Goal: Task Accomplishment & Management: Manage account settings

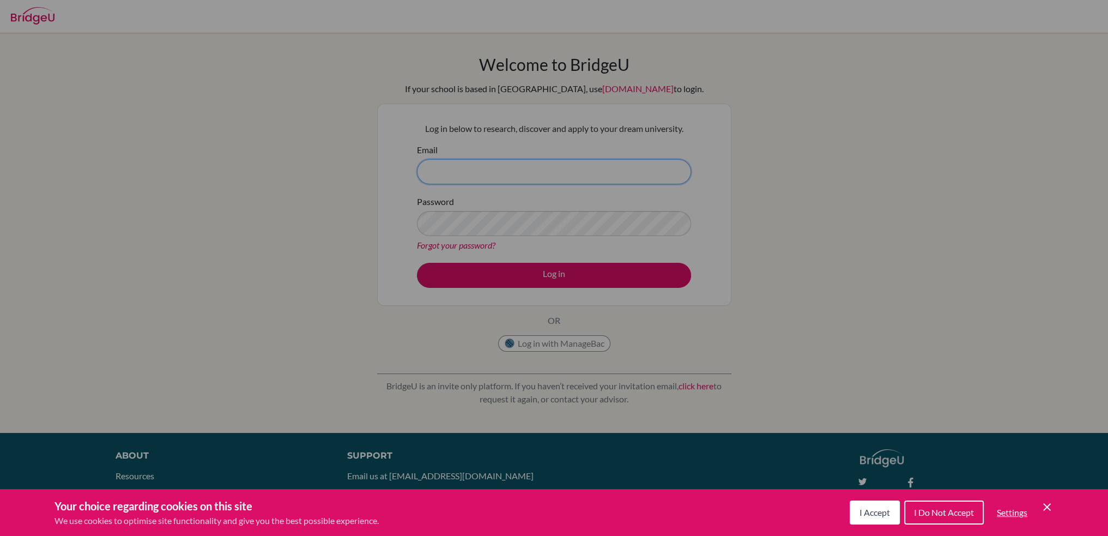
type input "sgaa@stpaulsschool.org.uk"
click at [876, 506] on button "I Accept" at bounding box center [874, 512] width 50 height 24
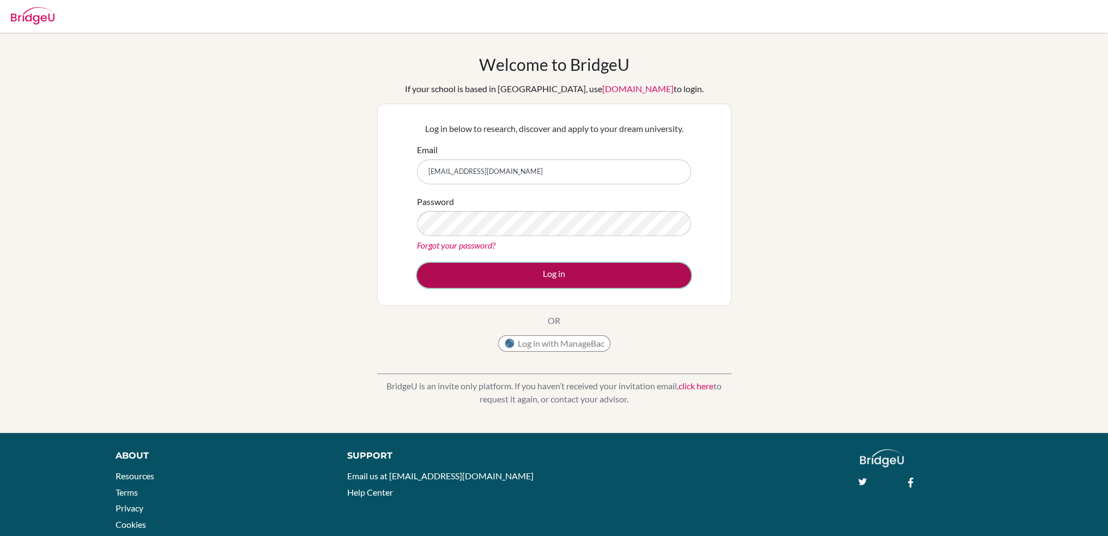
click at [487, 271] on button "Log in" at bounding box center [554, 275] width 274 height 25
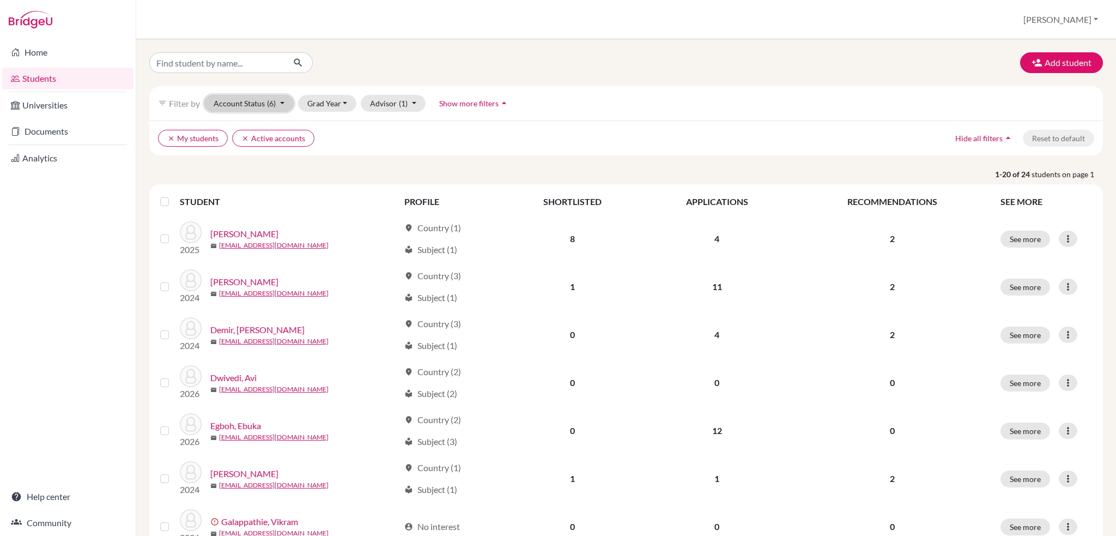
click at [275, 100] on span "(6)" at bounding box center [271, 103] width 9 height 9
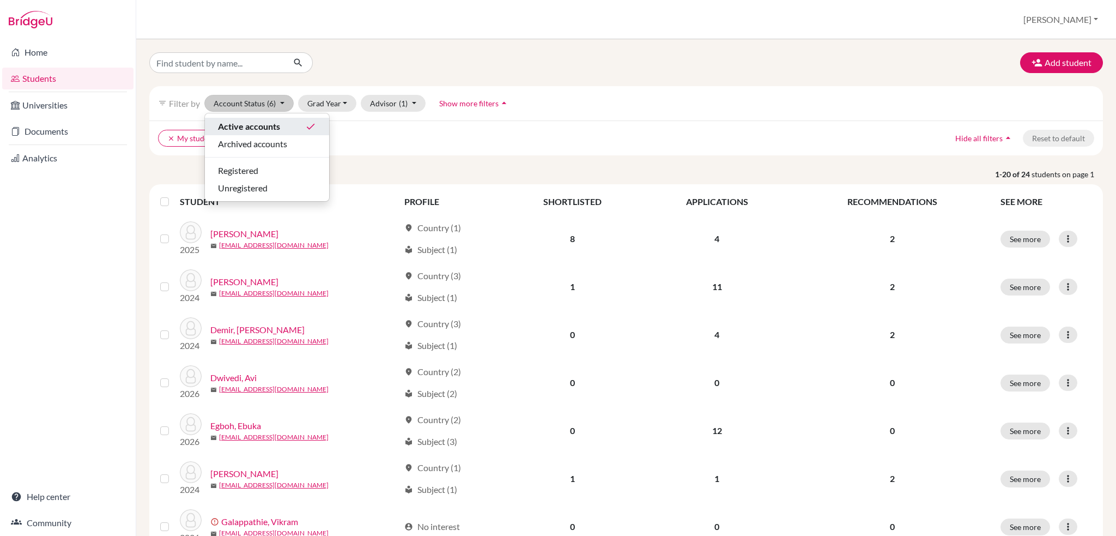
click at [269, 129] on span "Active accounts" at bounding box center [249, 126] width 62 height 13
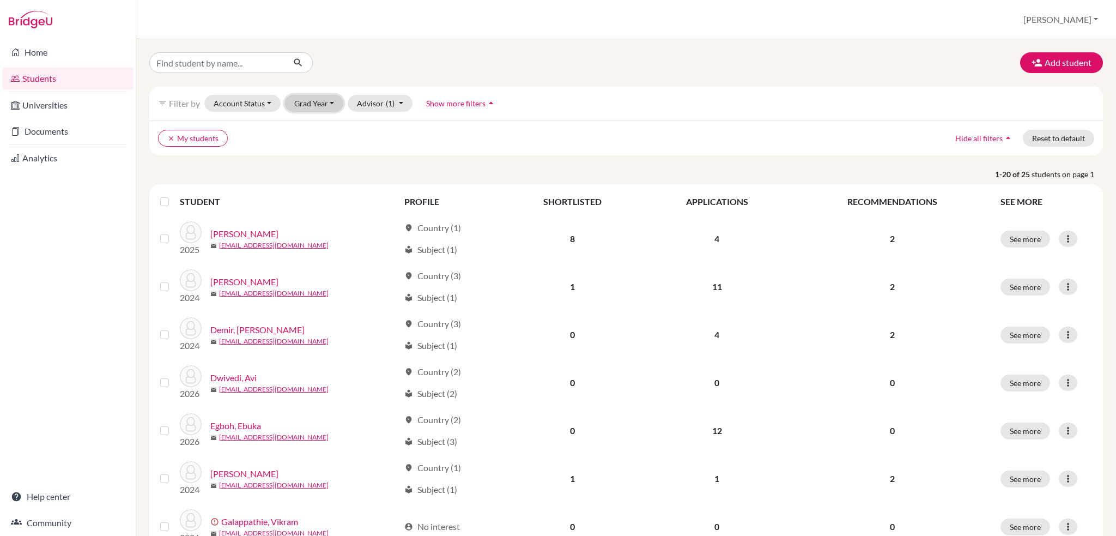
click at [331, 102] on button "Grad Year" at bounding box center [314, 103] width 59 height 17
click at [320, 126] on div "2026" at bounding box center [318, 126] width 38 height 13
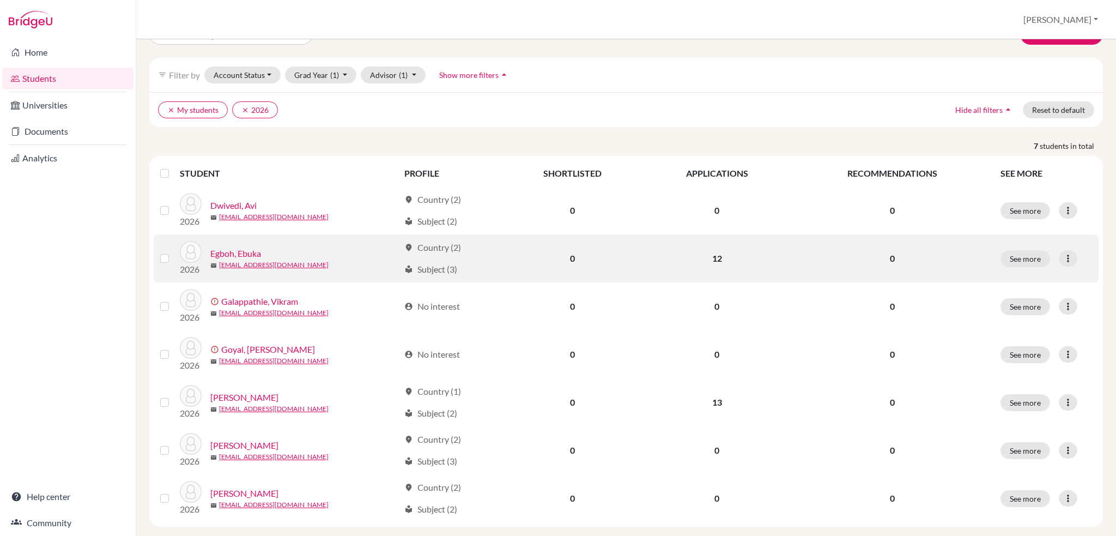
scroll to position [44, 0]
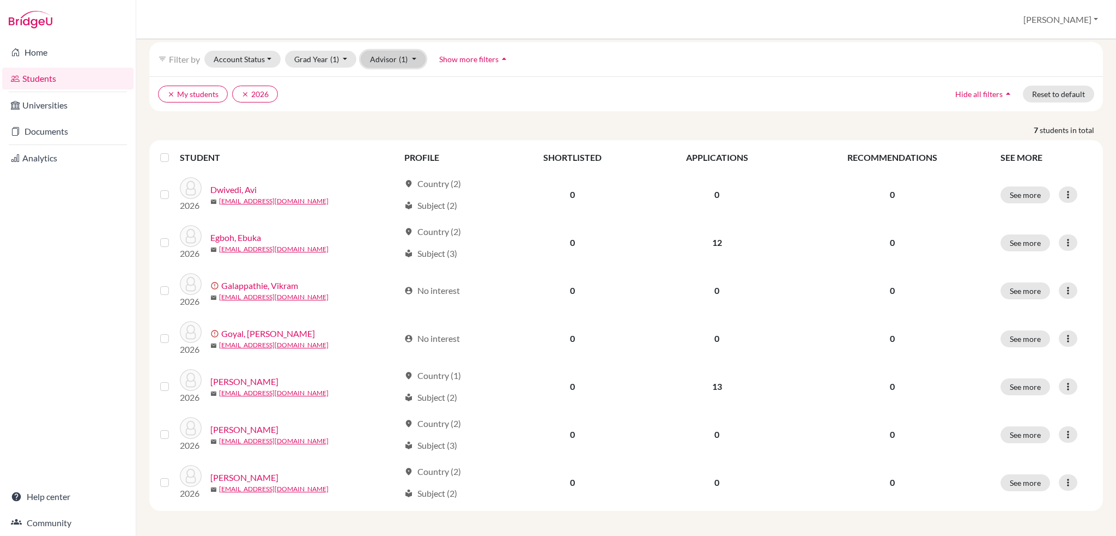
click at [410, 63] on button "Advisor (1)" at bounding box center [393, 59] width 65 height 17
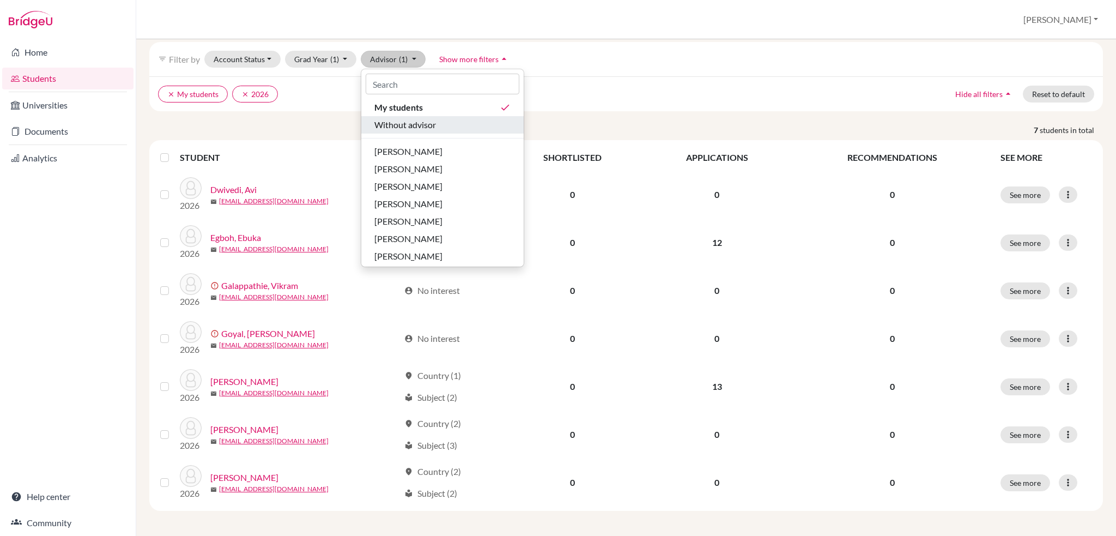
click at [408, 126] on span "Without advisor" at bounding box center [405, 124] width 62 height 13
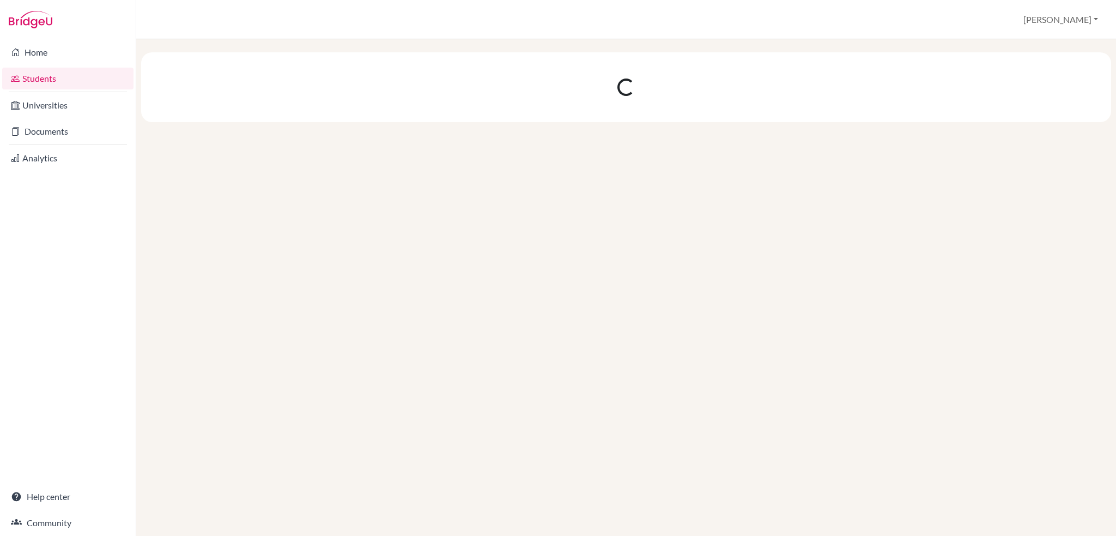
scroll to position [0, 0]
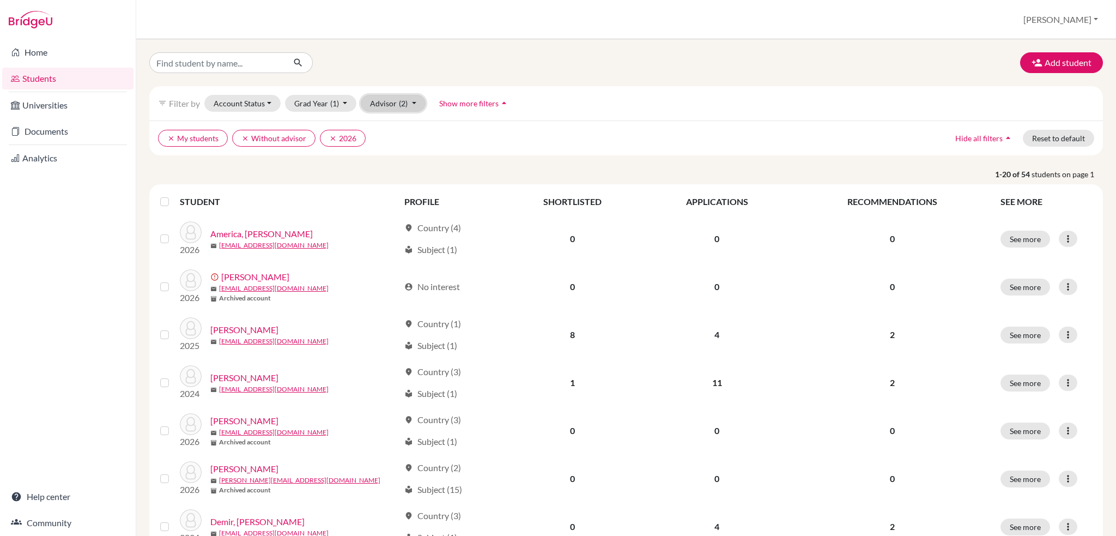
click at [416, 100] on button "Advisor (2)" at bounding box center [393, 103] width 65 height 17
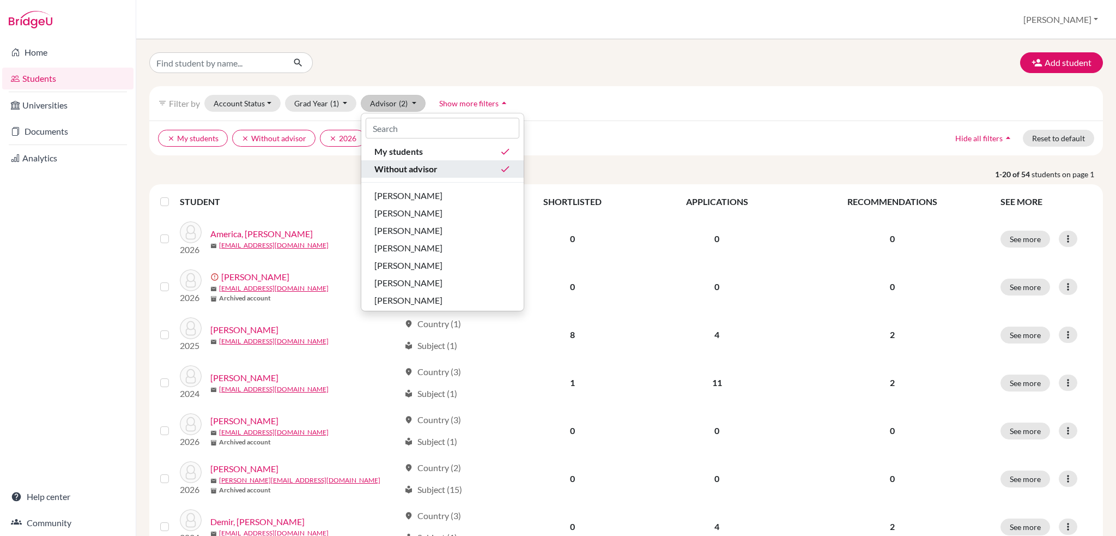
click at [408, 165] on span "Without advisor" at bounding box center [405, 168] width 63 height 13
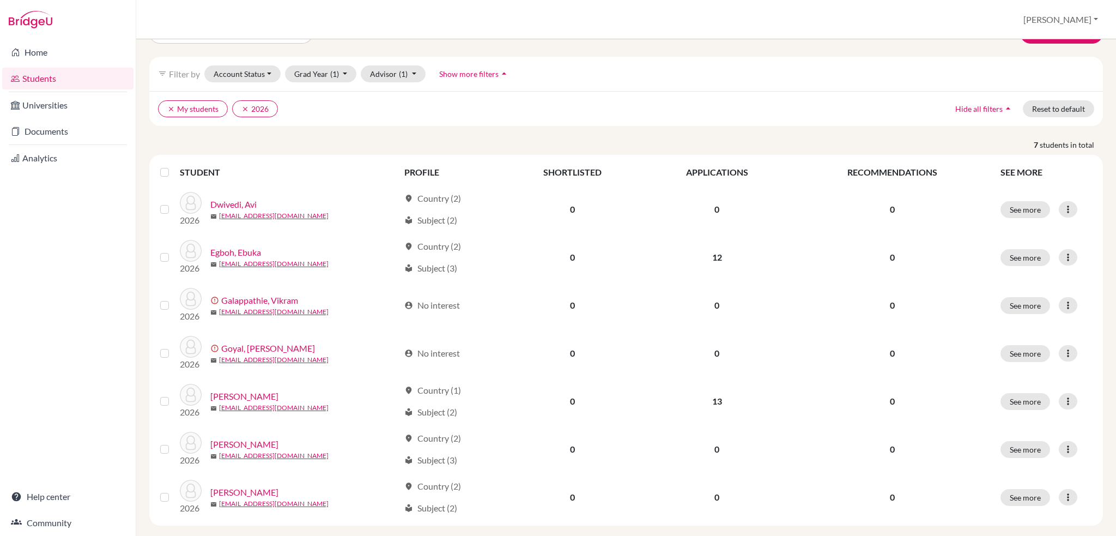
scroll to position [44, 0]
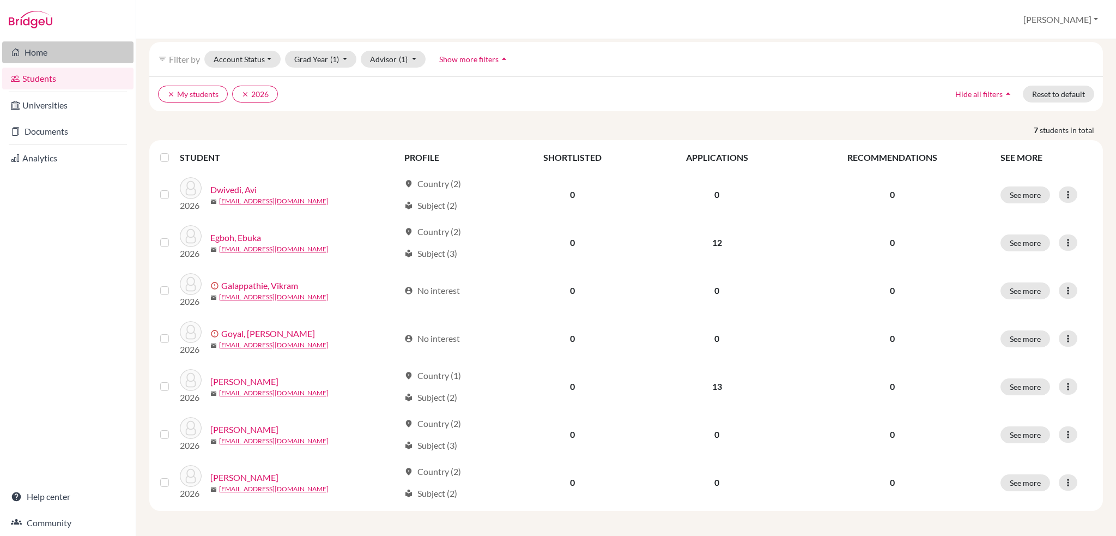
click at [38, 51] on link "Home" at bounding box center [67, 52] width 131 height 22
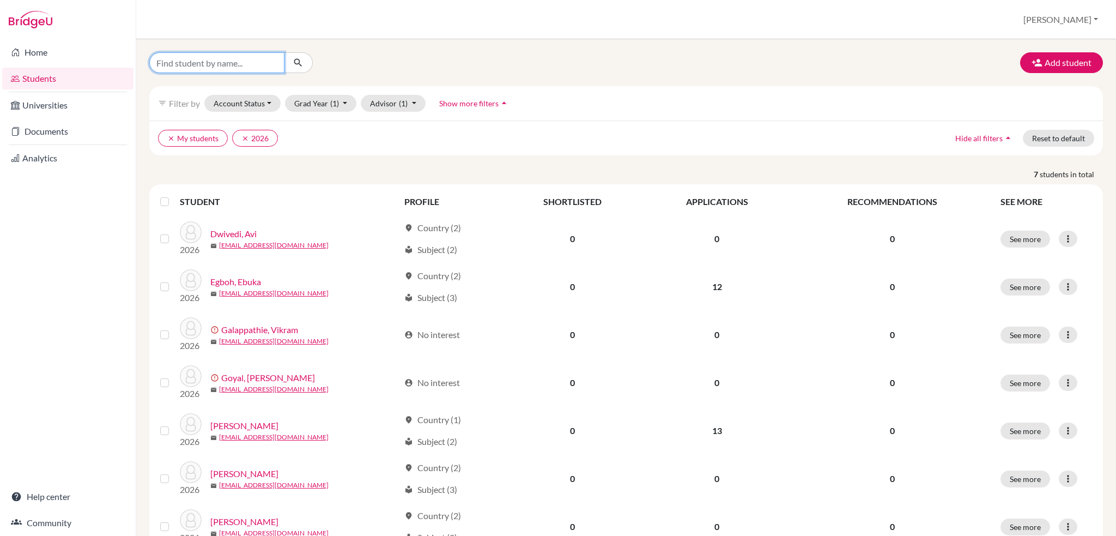
click at [246, 65] on input "Find student by name..." at bounding box center [216, 62] width 135 height 21
type input "patel"
click at [372, 57] on div "patel" at bounding box center [302, 62] width 323 height 21
click at [347, 100] on button "Grad Year (1)" at bounding box center [321, 103] width 72 height 17
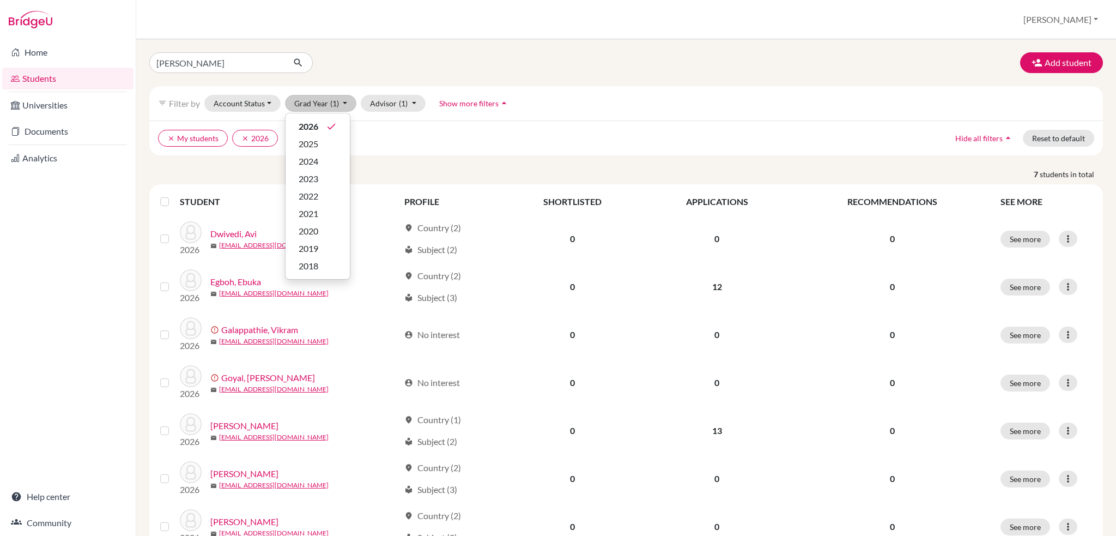
click at [369, 132] on ul "clear My students clear 2026" at bounding box center [509, 138] width 702 height 17
click at [412, 105] on button "Advisor (1)" at bounding box center [393, 103] width 65 height 17
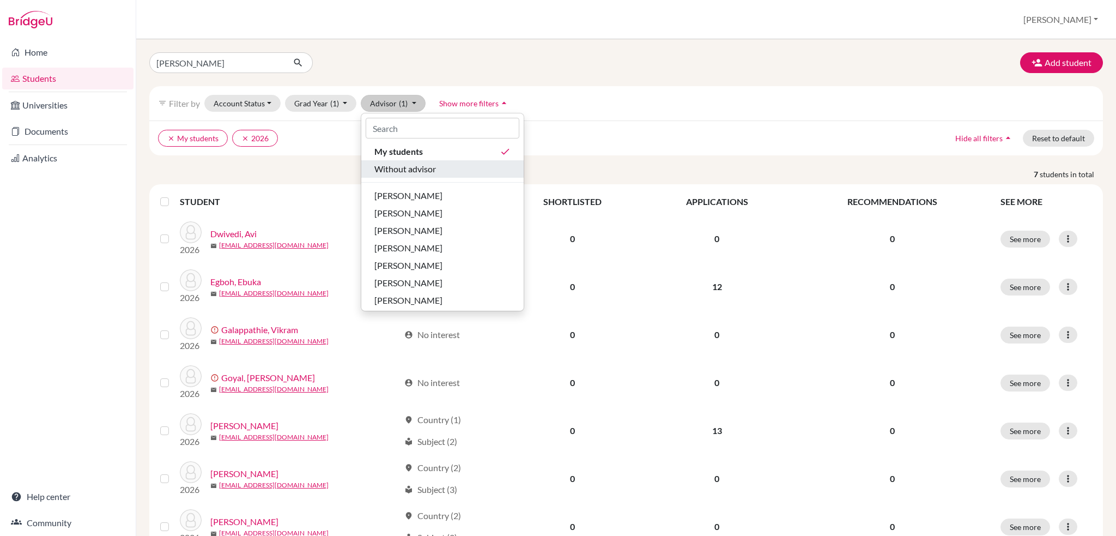
click at [403, 168] on span "Without advisor" at bounding box center [405, 168] width 62 height 13
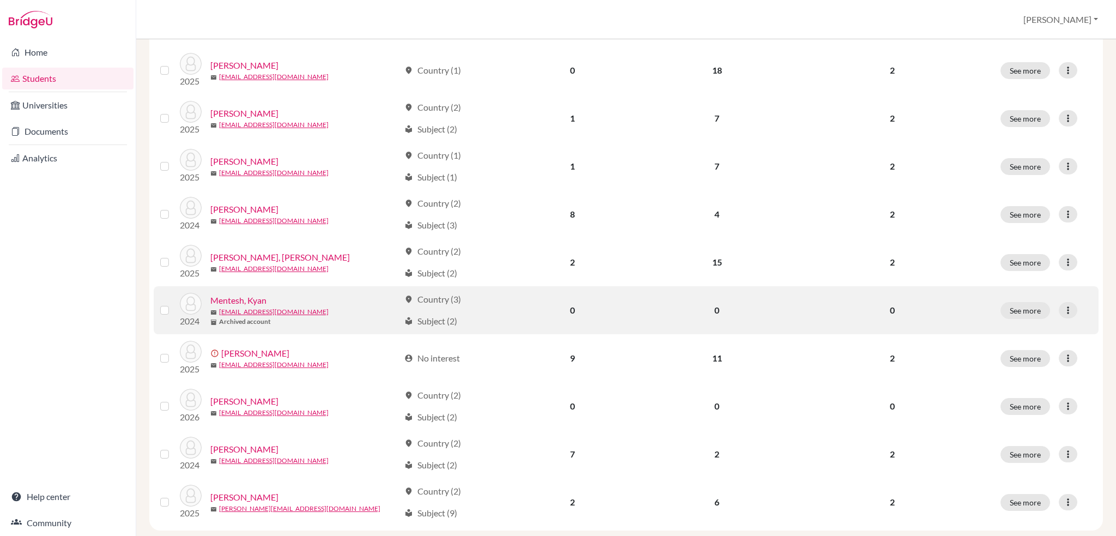
scroll to position [710, 0]
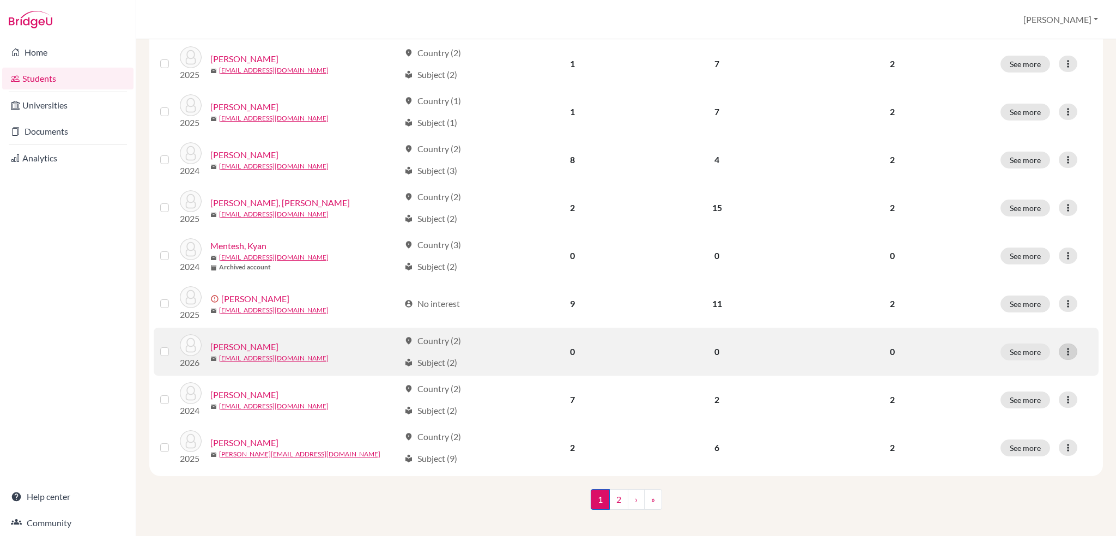
click at [1063, 346] on icon at bounding box center [1068, 351] width 11 height 11
click at [942, 330] on td "0" at bounding box center [892, 351] width 203 height 48
click at [1059, 343] on div at bounding box center [1068, 351] width 19 height 16
click at [1030, 366] on button "Edit student" at bounding box center [1012, 373] width 86 height 17
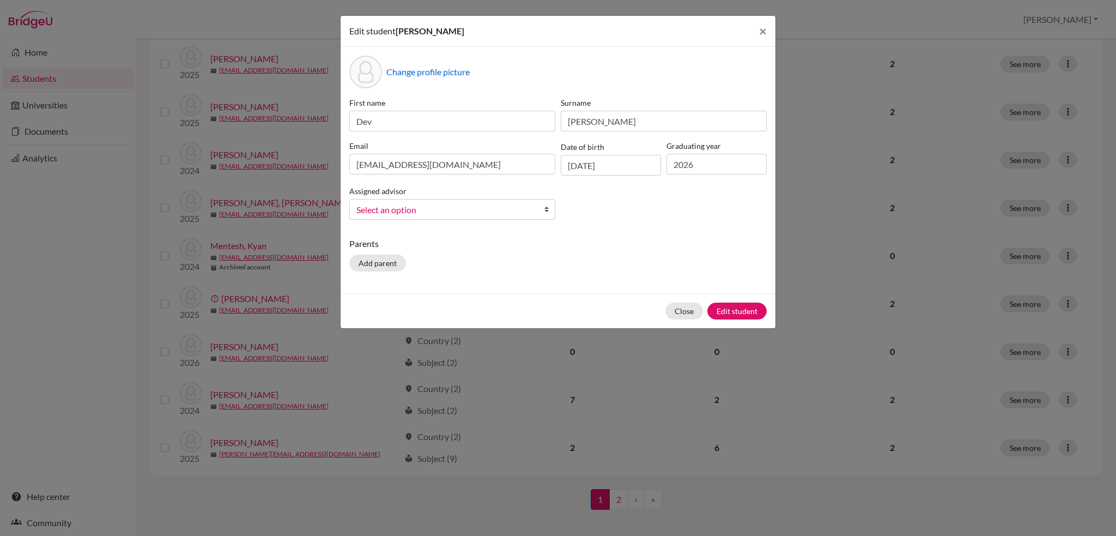
click at [542, 208] on link "Select an option" at bounding box center [452, 209] width 206 height 21
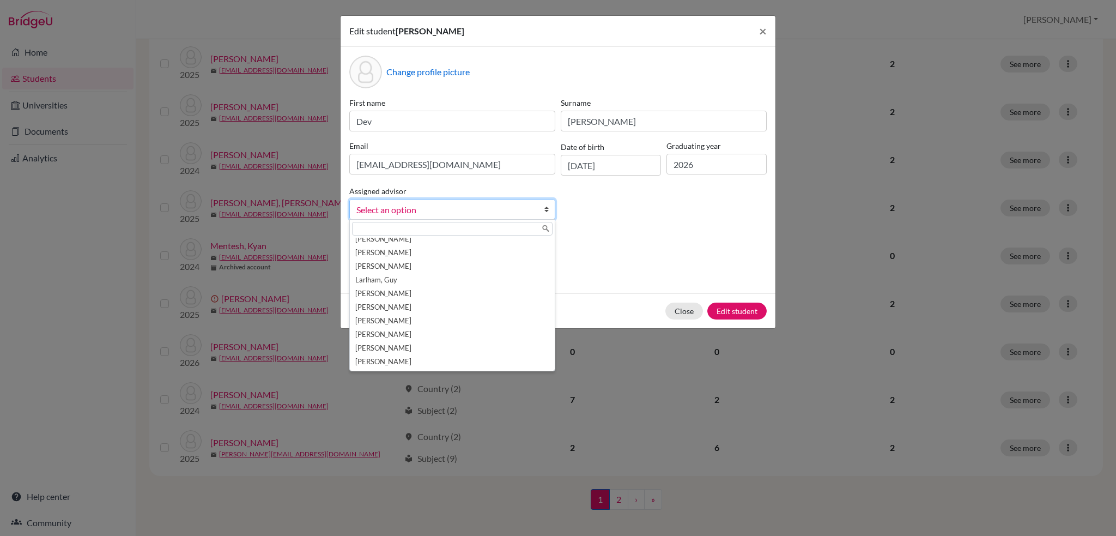
scroll to position [0, 0]
click at [414, 259] on li "Allon, Sebastian" at bounding box center [452, 258] width 201 height 14
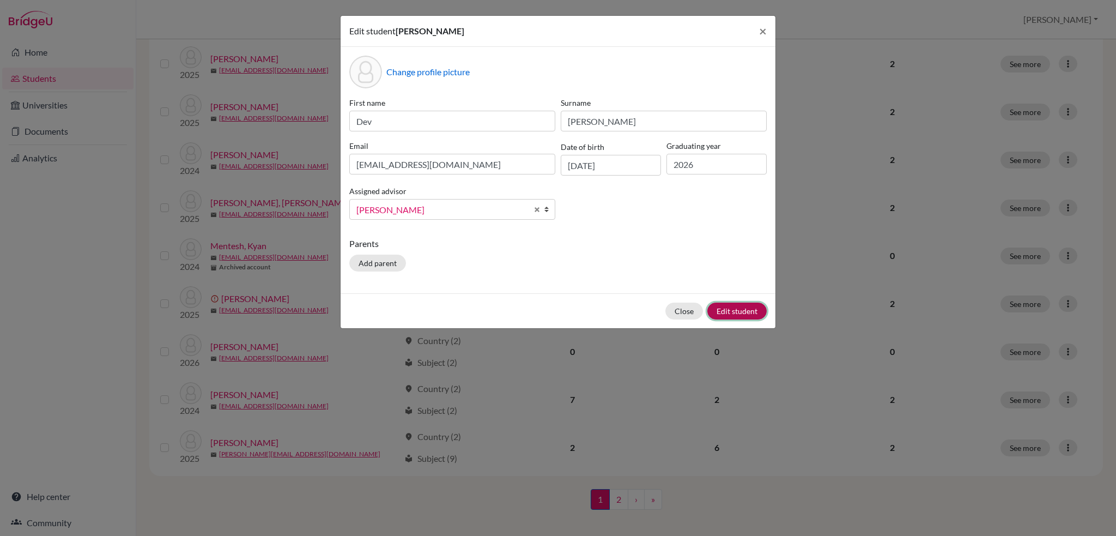
click at [736, 313] on button "Edit student" at bounding box center [736, 310] width 59 height 17
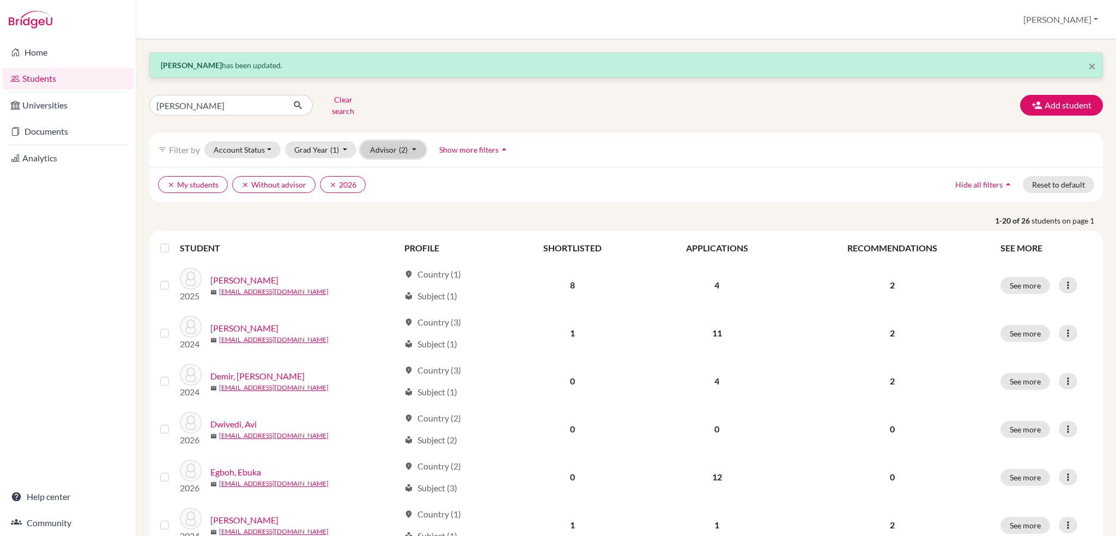
click at [403, 145] on span "(2)" at bounding box center [403, 149] width 9 height 9
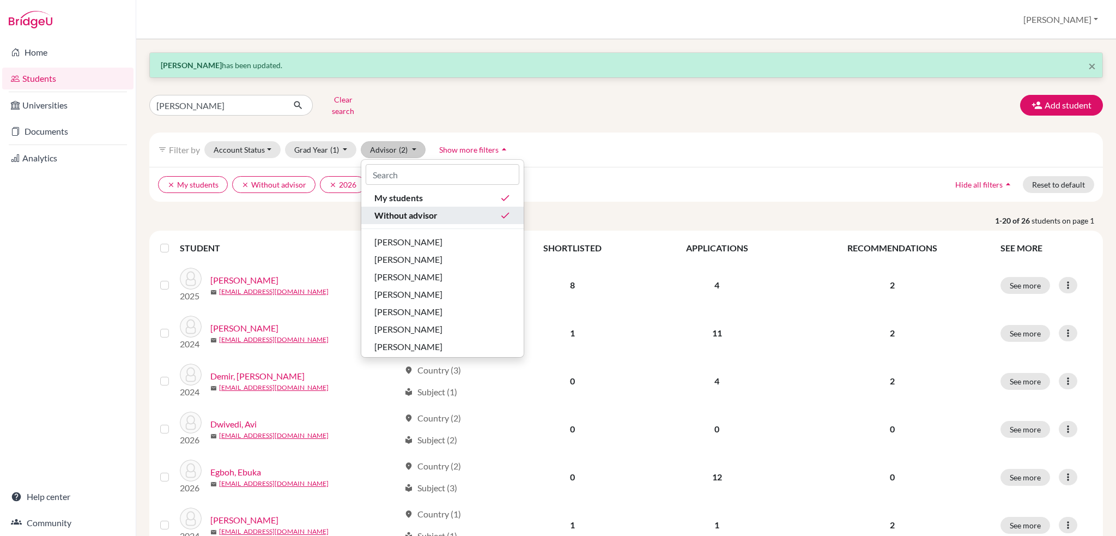
click at [412, 209] on span "Without advisor" at bounding box center [405, 215] width 63 height 13
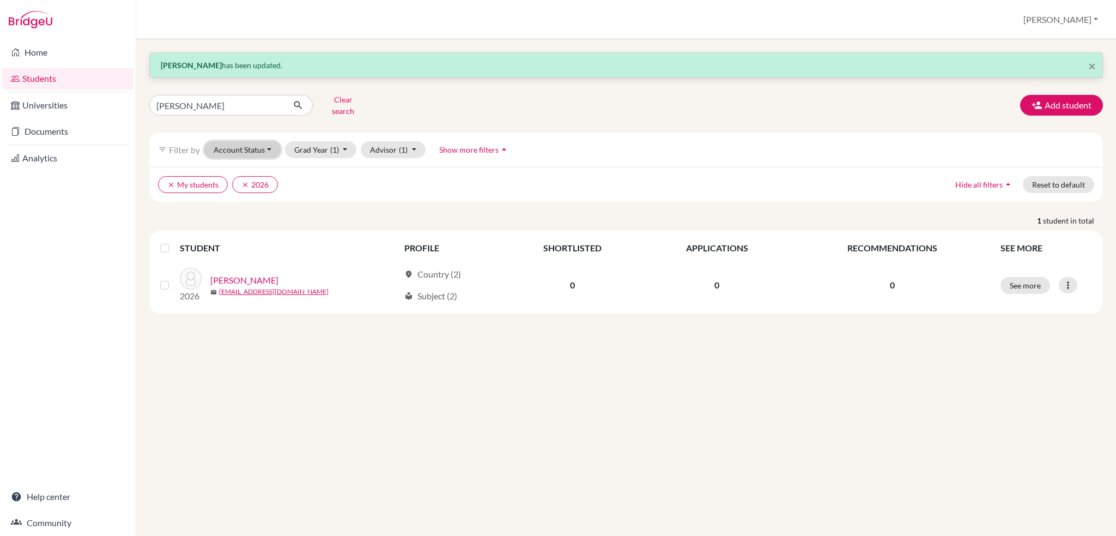
click at [268, 142] on button "Account Status" at bounding box center [242, 149] width 76 height 17
click at [258, 166] on span "Active accounts" at bounding box center [247, 172] width 59 height 13
click at [341, 147] on button "Grad Year (1)" at bounding box center [334, 149] width 72 height 17
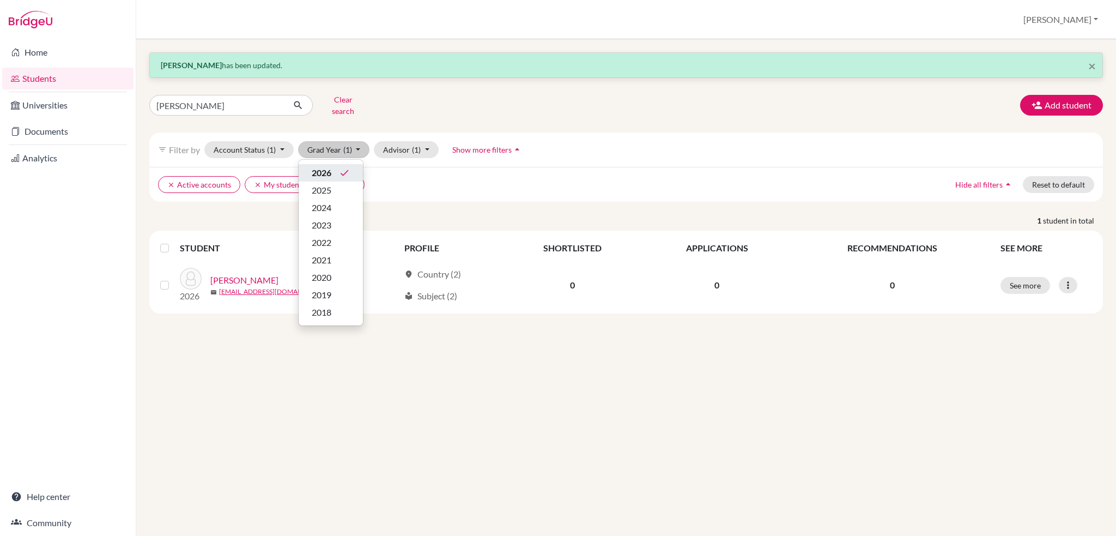
click at [330, 168] on span "2026" at bounding box center [322, 172] width 20 height 13
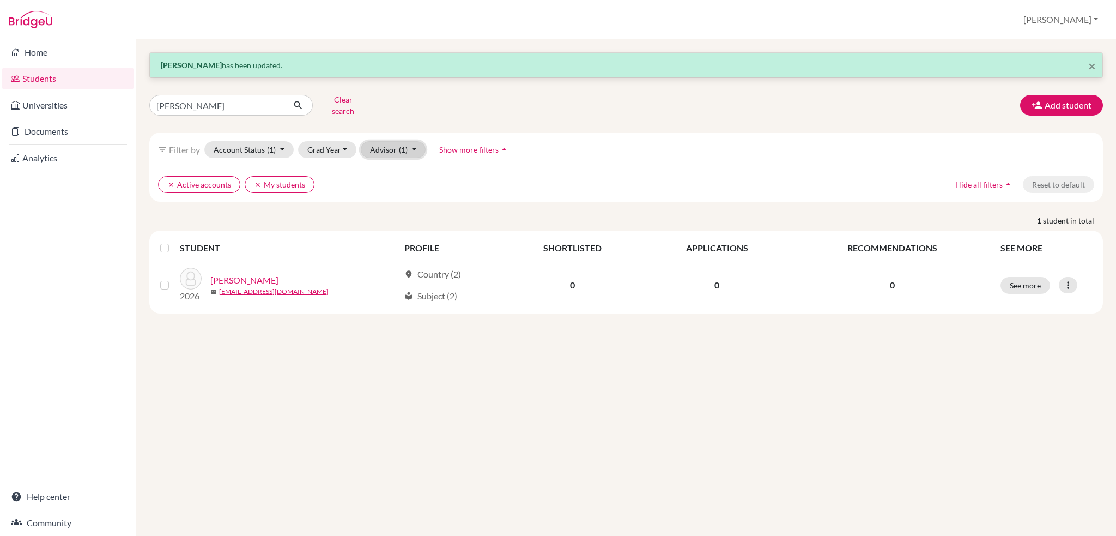
click at [414, 142] on button "Advisor (1)" at bounding box center [393, 149] width 65 height 17
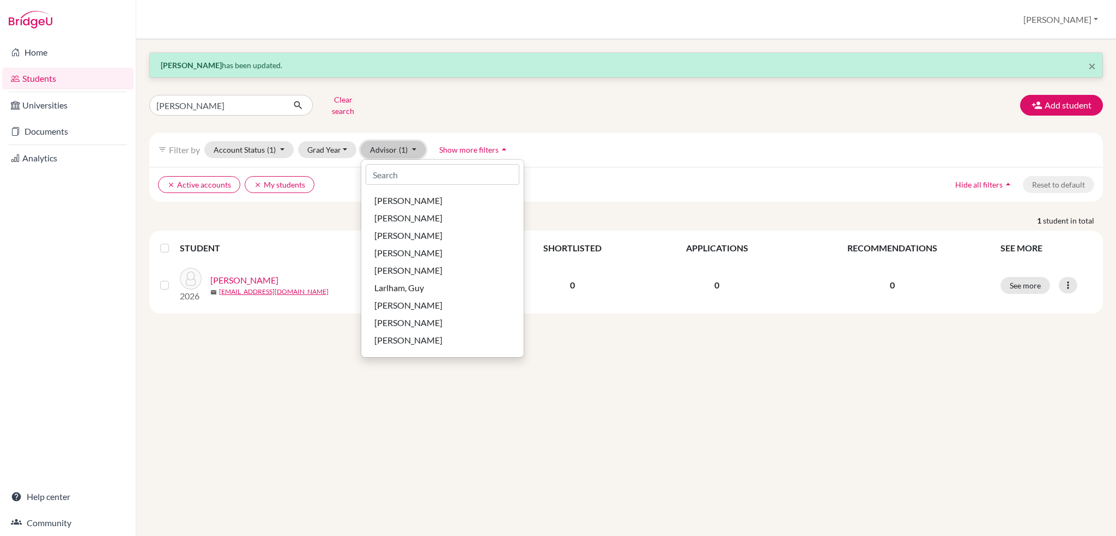
scroll to position [211, 0]
click at [553, 178] on ul "clear Active accounts clear My students" at bounding box center [509, 184] width 702 height 17
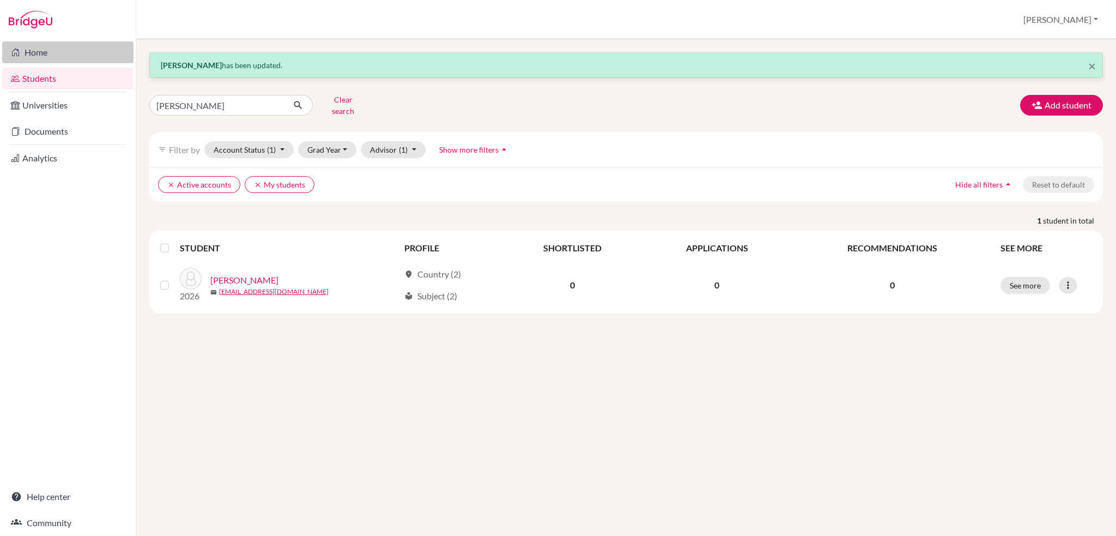
click at [48, 59] on link "Home" at bounding box center [67, 52] width 131 height 22
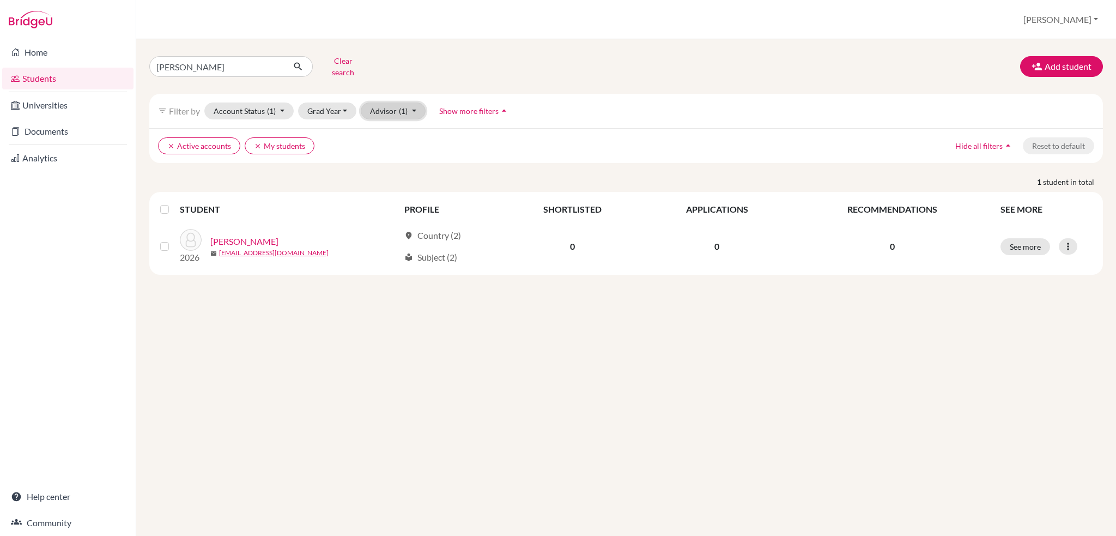
click at [408, 102] on button "Advisor (1)" at bounding box center [393, 110] width 65 height 17
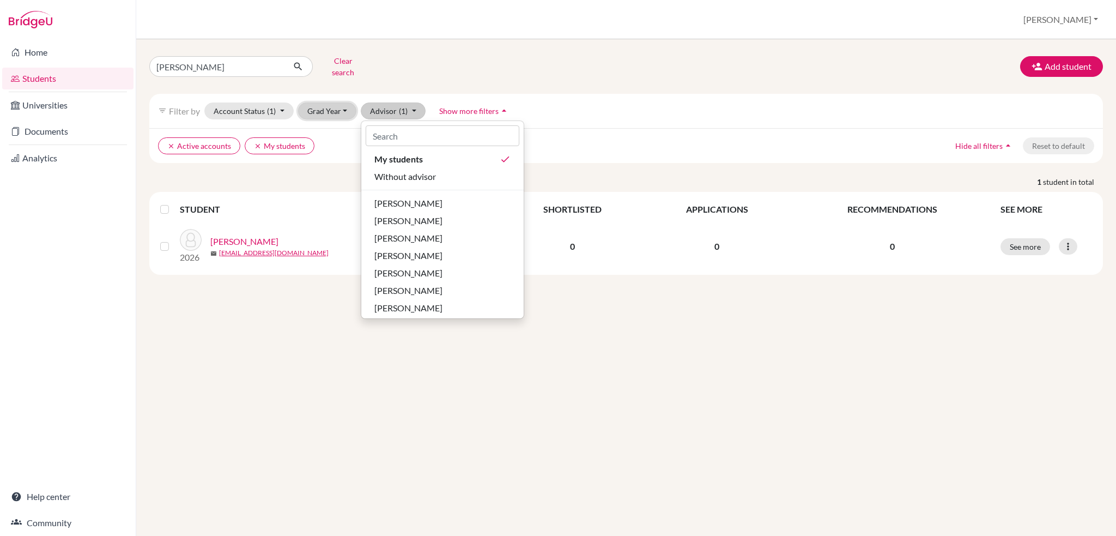
click at [316, 102] on button "Grad Year" at bounding box center [327, 110] width 59 height 17
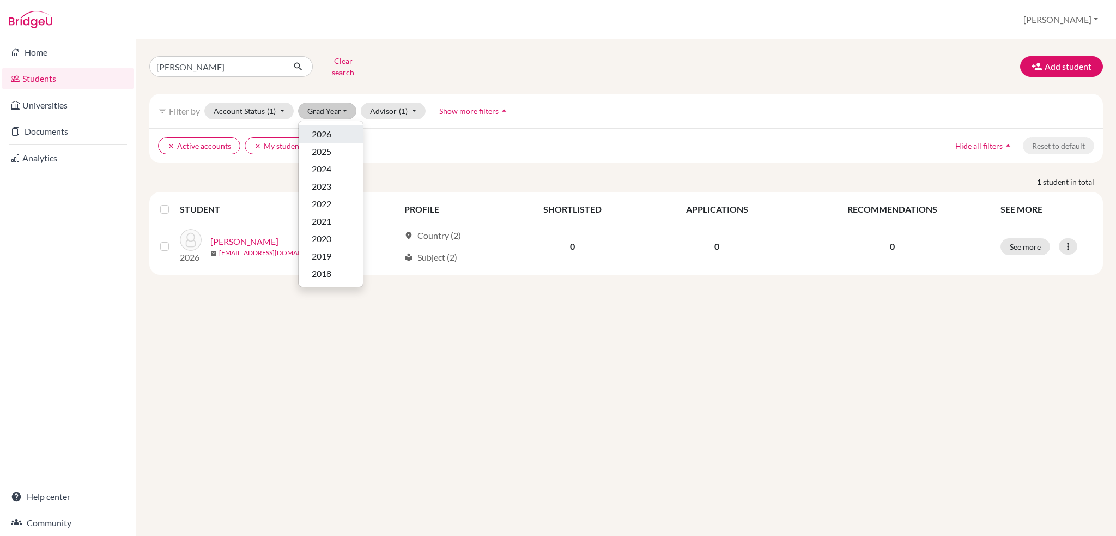
click at [333, 129] on div "2026" at bounding box center [331, 134] width 38 height 13
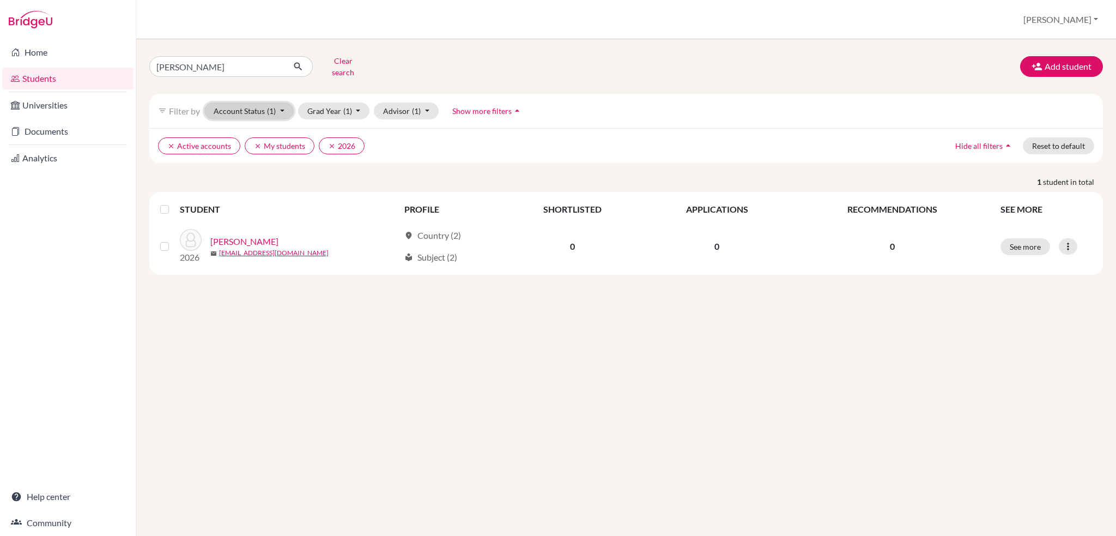
click at [268, 109] on button "Account Status (1)" at bounding box center [248, 110] width 89 height 17
click at [265, 172] on div "Registered" at bounding box center [267, 178] width 98 height 13
click at [283, 104] on button "Account Status (2)" at bounding box center [248, 110] width 89 height 17
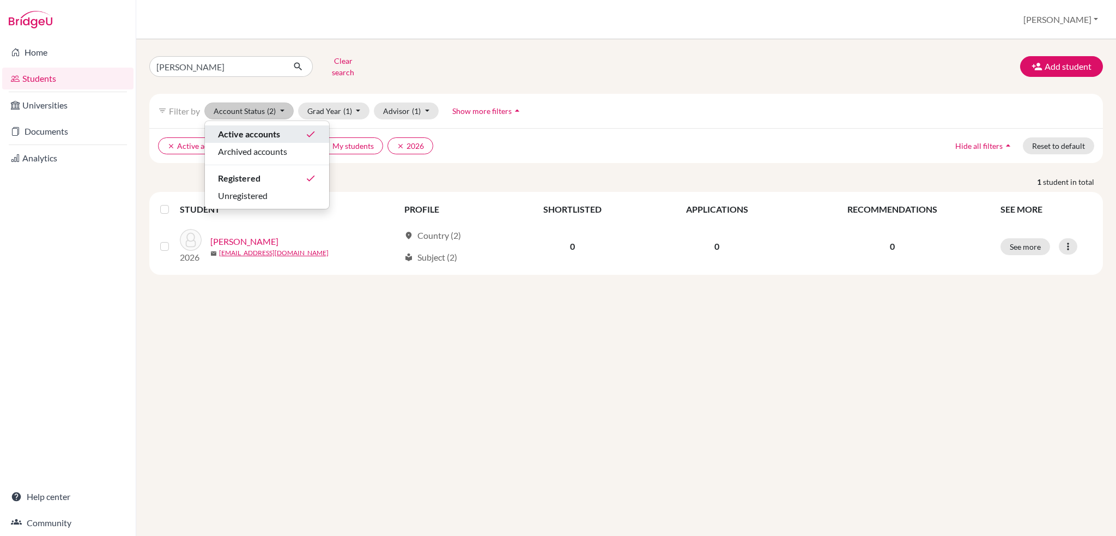
click at [277, 131] on span "Active accounts" at bounding box center [249, 134] width 62 height 13
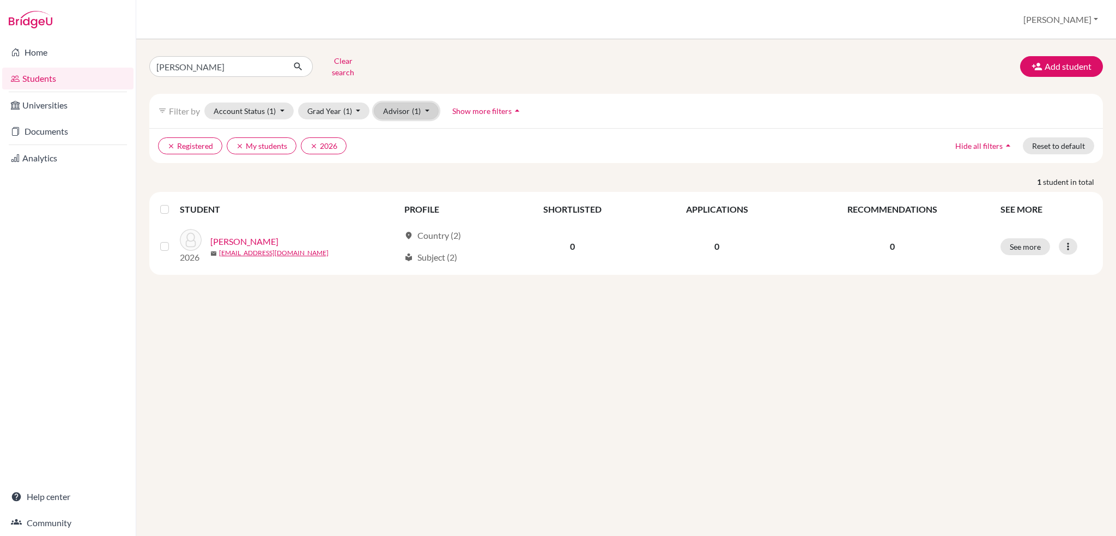
click at [420, 104] on button "Advisor (1)" at bounding box center [406, 110] width 65 height 17
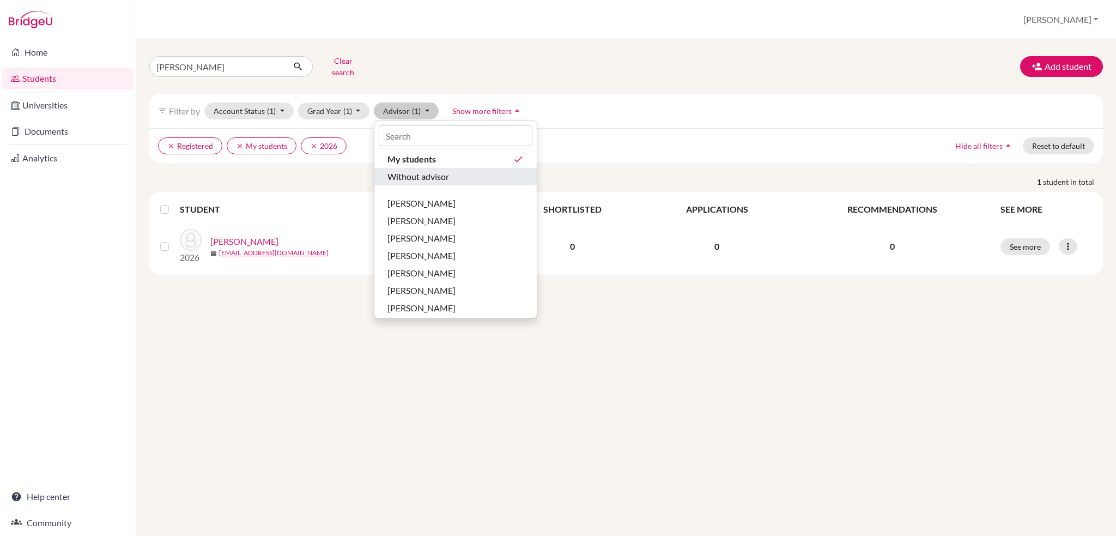
click at [415, 170] on span "Without advisor" at bounding box center [418, 176] width 62 height 13
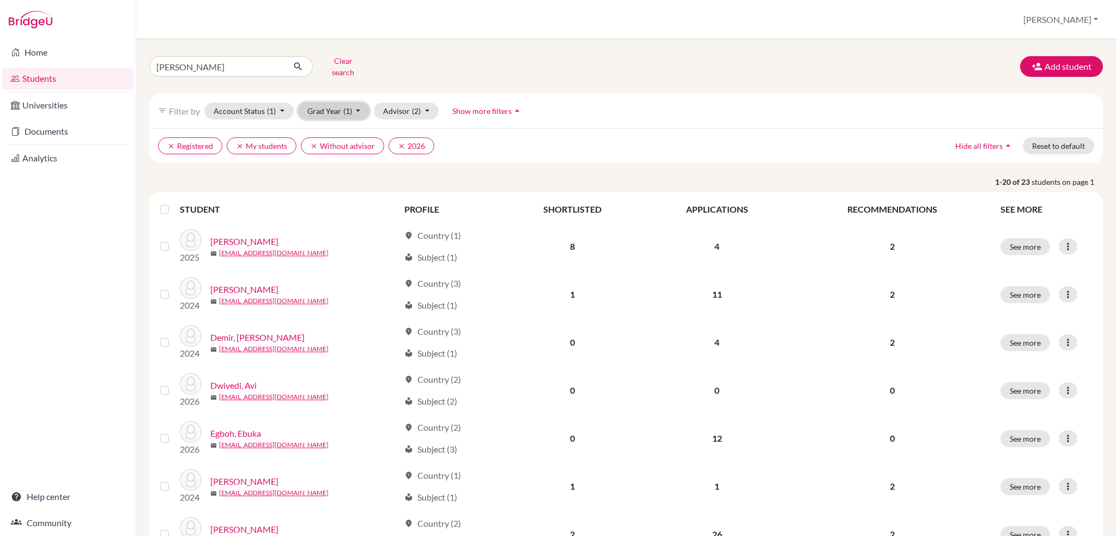
click at [356, 105] on button "Grad Year (1)" at bounding box center [334, 110] width 72 height 17
click at [327, 128] on span "2026" at bounding box center [322, 134] width 20 height 13
click at [280, 103] on button "Account Status (1)" at bounding box center [248, 110] width 89 height 17
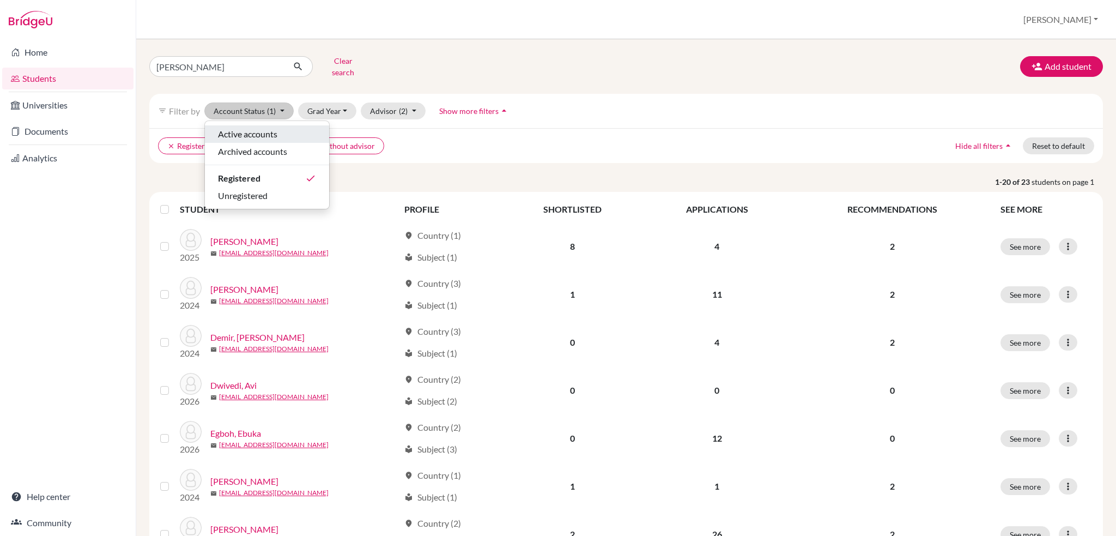
click at [272, 128] on span "Active accounts" at bounding box center [247, 134] width 59 height 13
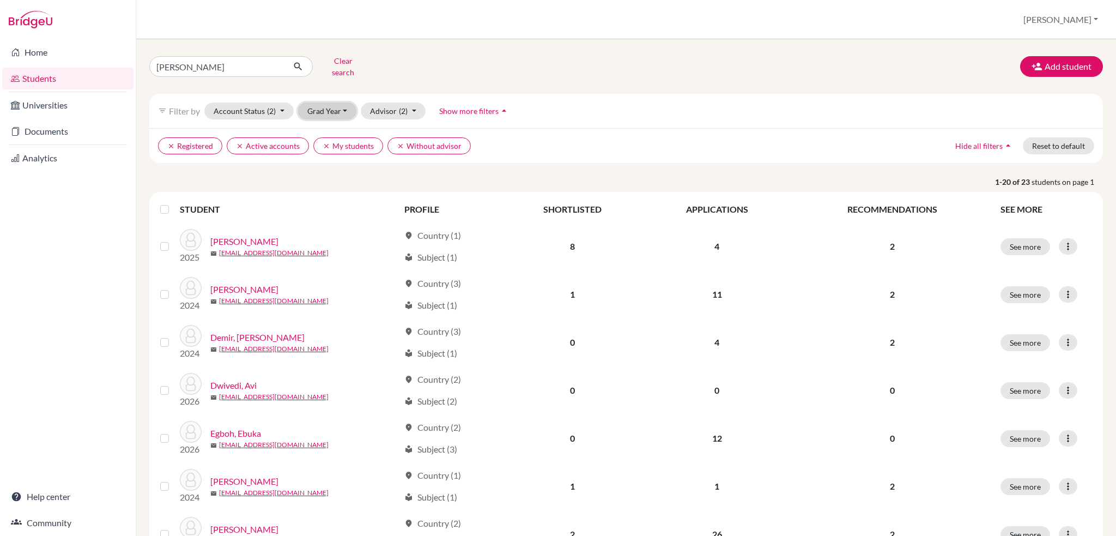
click at [350, 102] on button "Grad Year" at bounding box center [327, 110] width 59 height 17
click at [342, 128] on div "2026" at bounding box center [331, 134] width 38 height 13
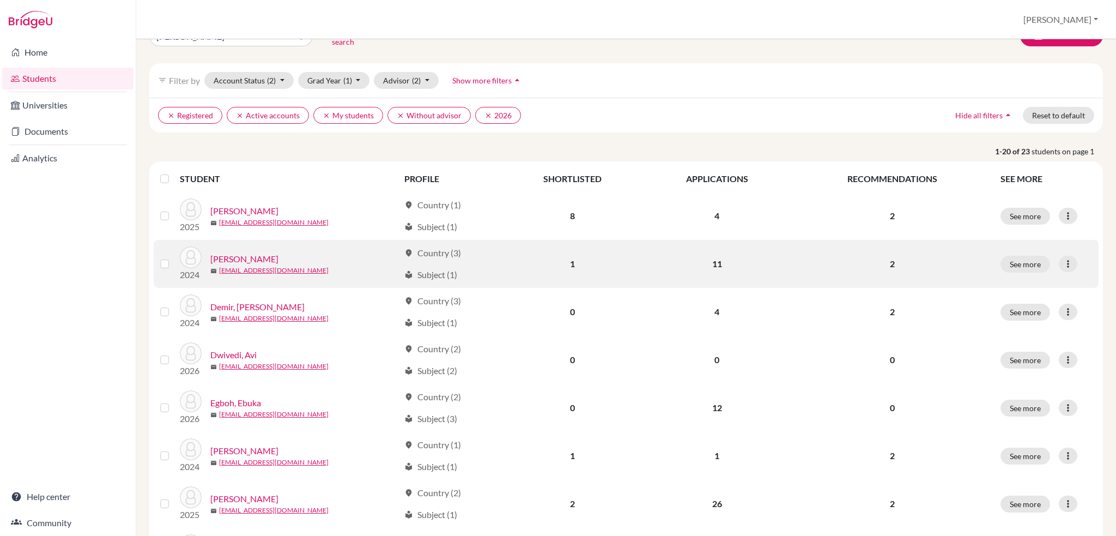
scroll to position [54, 0]
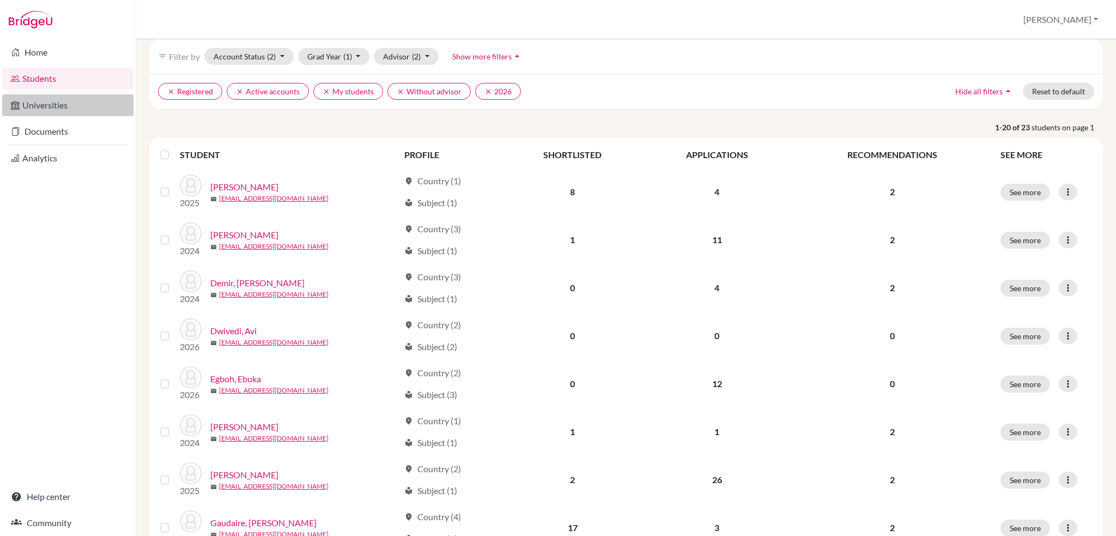
click at [72, 115] on link "Universities" at bounding box center [67, 105] width 131 height 22
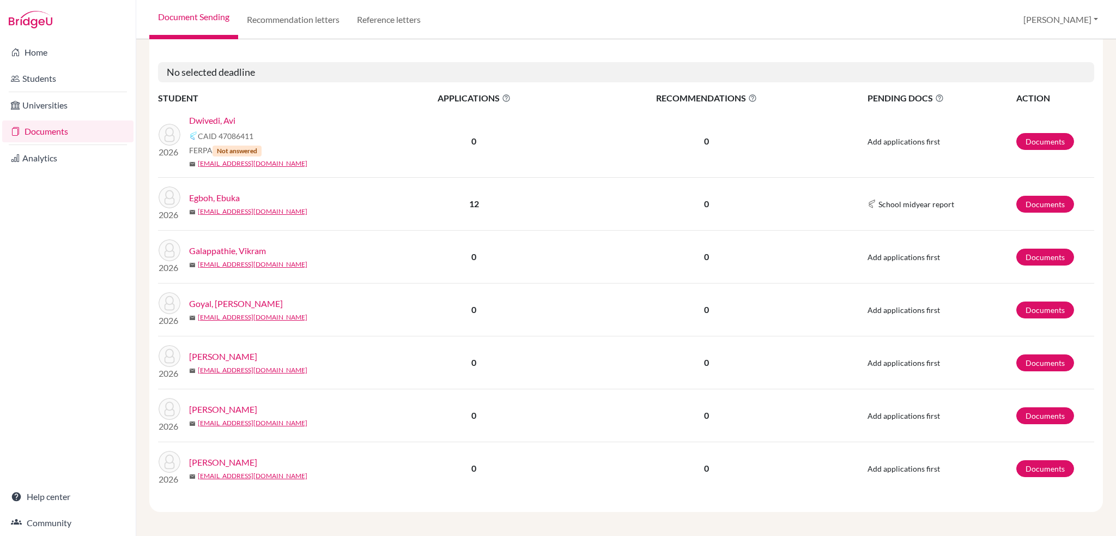
scroll to position [139, 0]
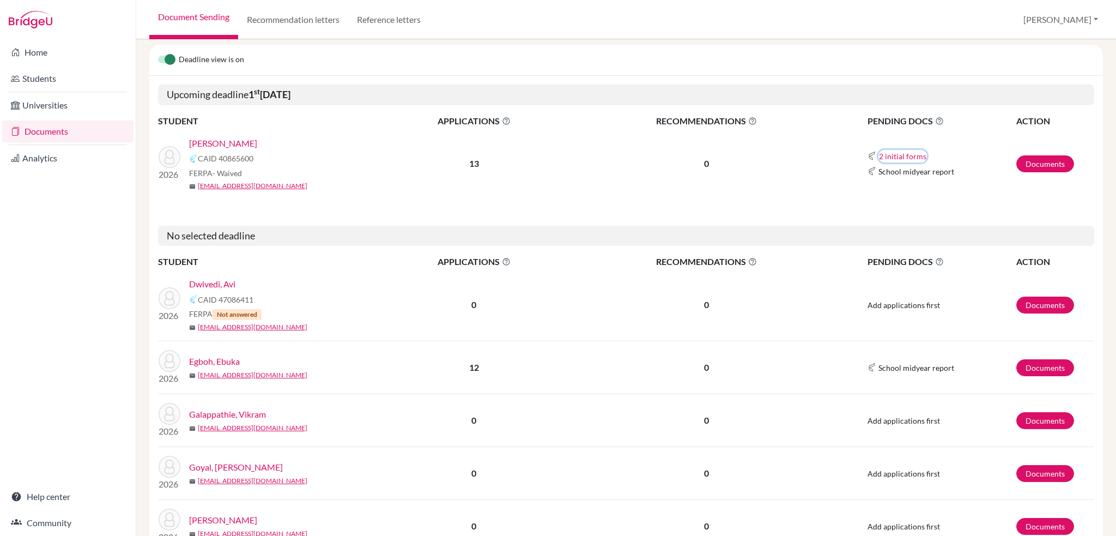
click at [902, 156] on button "2 initial forms" at bounding box center [902, 156] width 48 height 13
click at [1023, 164] on link "Documents" at bounding box center [1045, 163] width 58 height 17
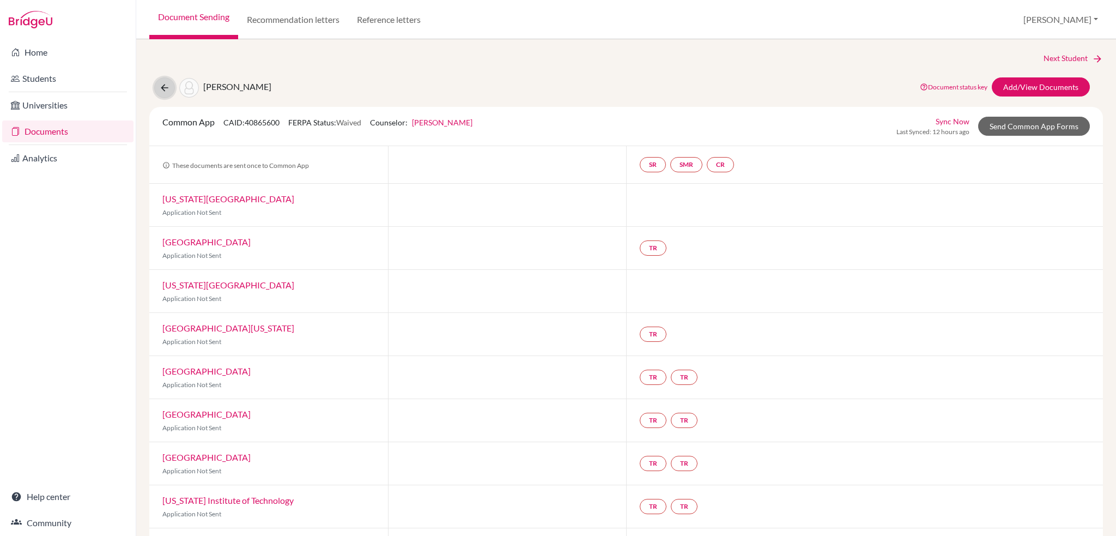
click at [163, 88] on icon at bounding box center [164, 87] width 11 height 11
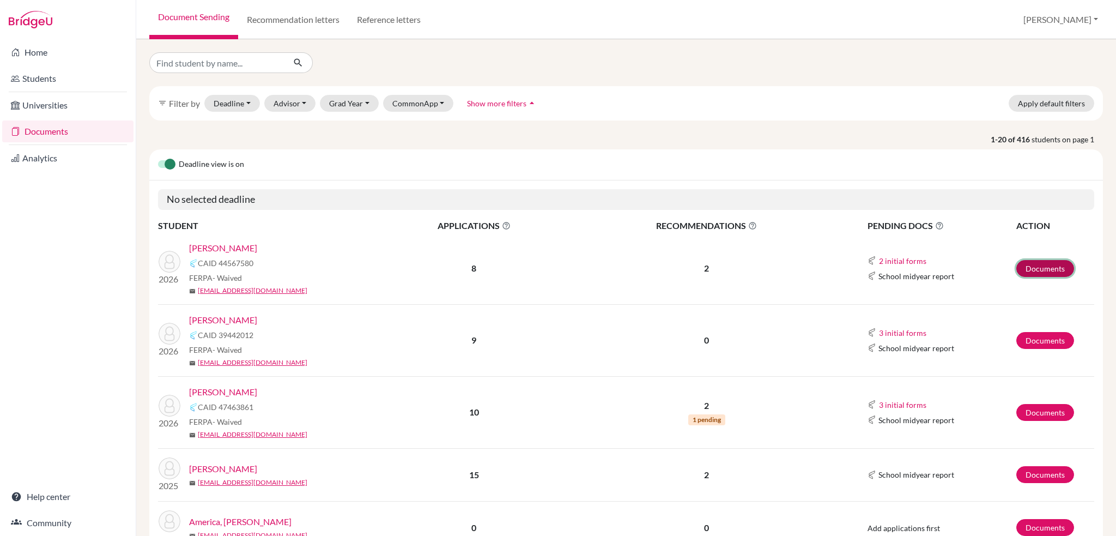
click at [1044, 270] on link "Documents" at bounding box center [1045, 268] width 58 height 17
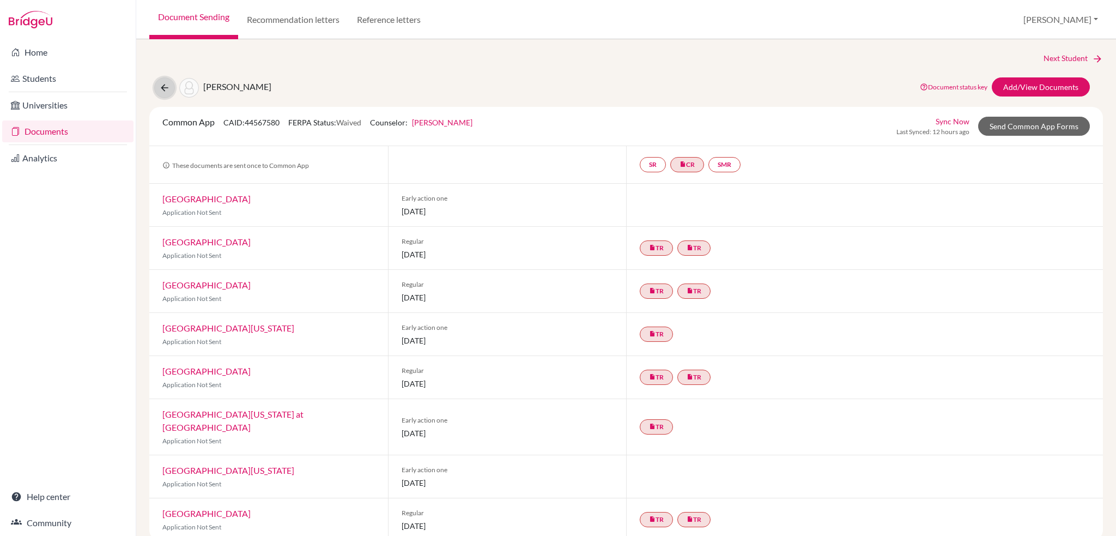
click at [163, 88] on icon at bounding box center [164, 87] width 11 height 11
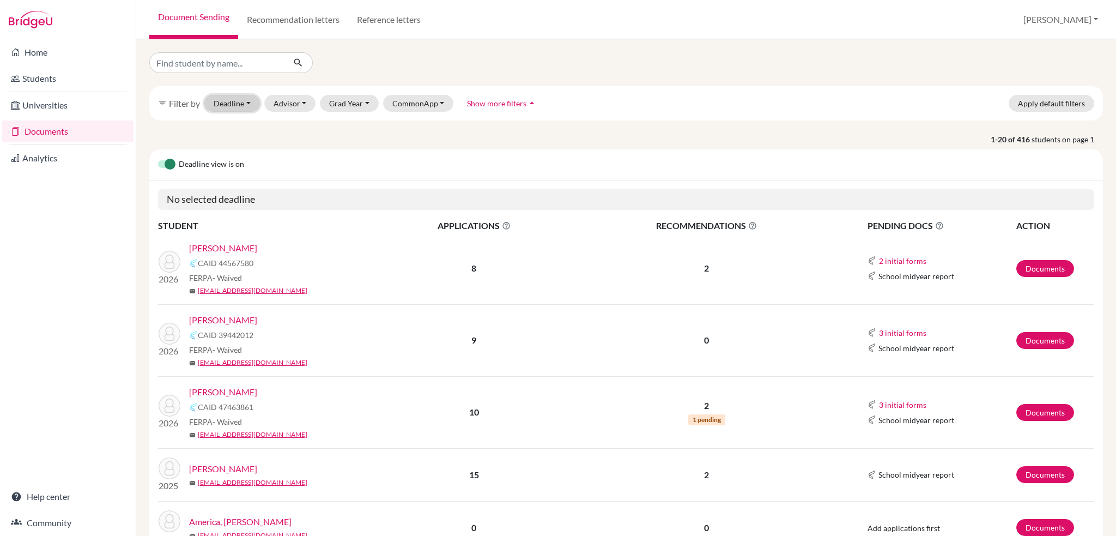
click at [251, 101] on button "Deadline - Select a date range Or double click for a single date selection [DAT…" at bounding box center [232, 103] width 56 height 17
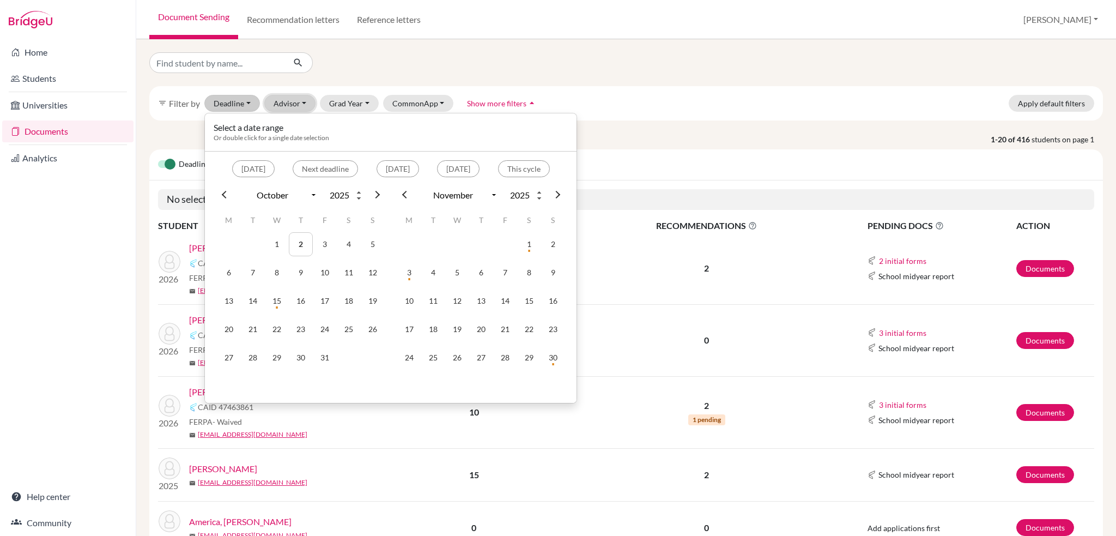
click at [305, 105] on button "Advisor" at bounding box center [290, 103] width 52 height 17
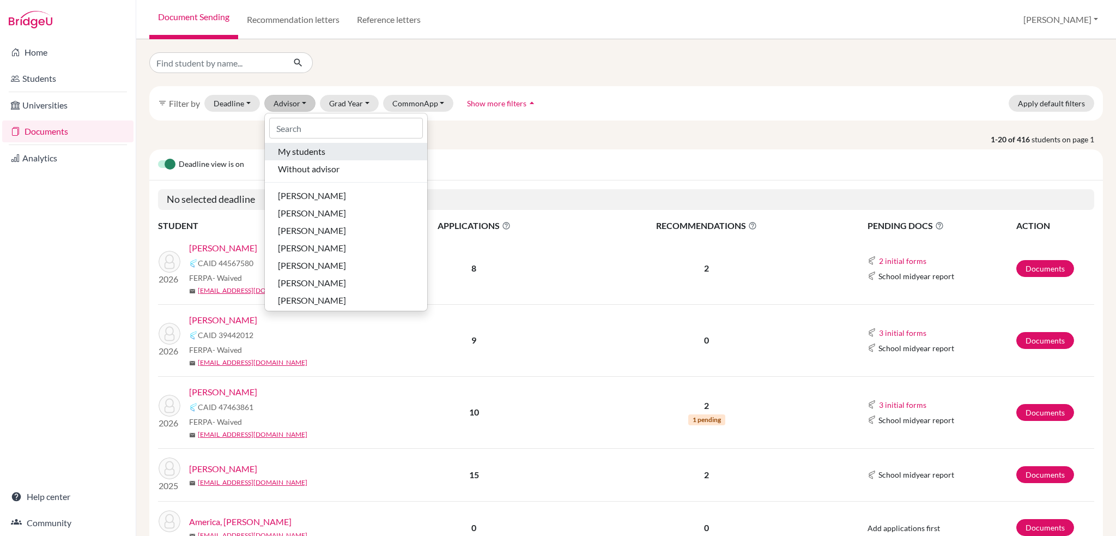
click at [307, 145] on span "My students" at bounding box center [301, 151] width 47 height 13
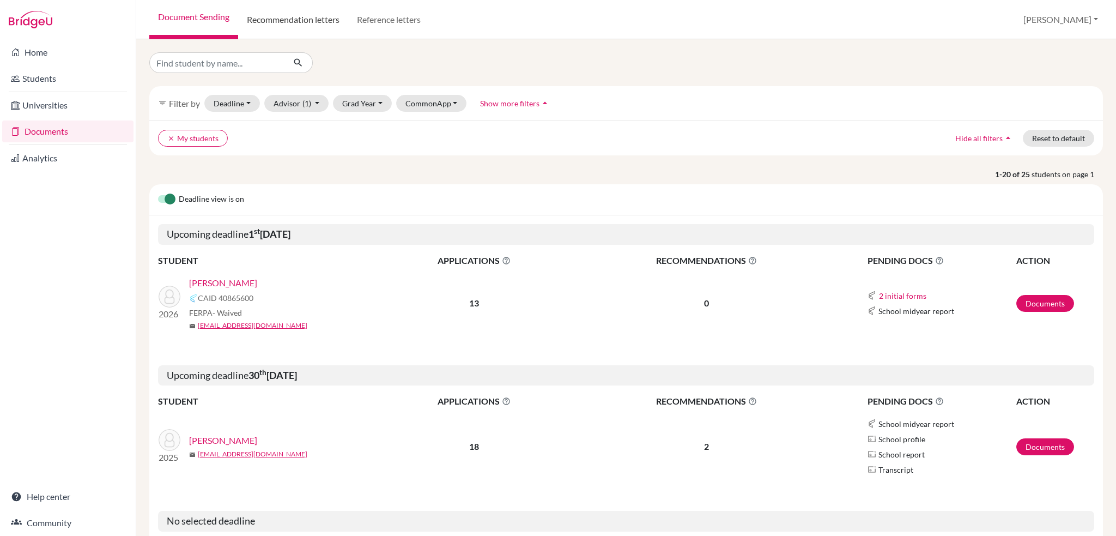
click at [292, 26] on link "Recommendation letters" at bounding box center [293, 19] width 110 height 39
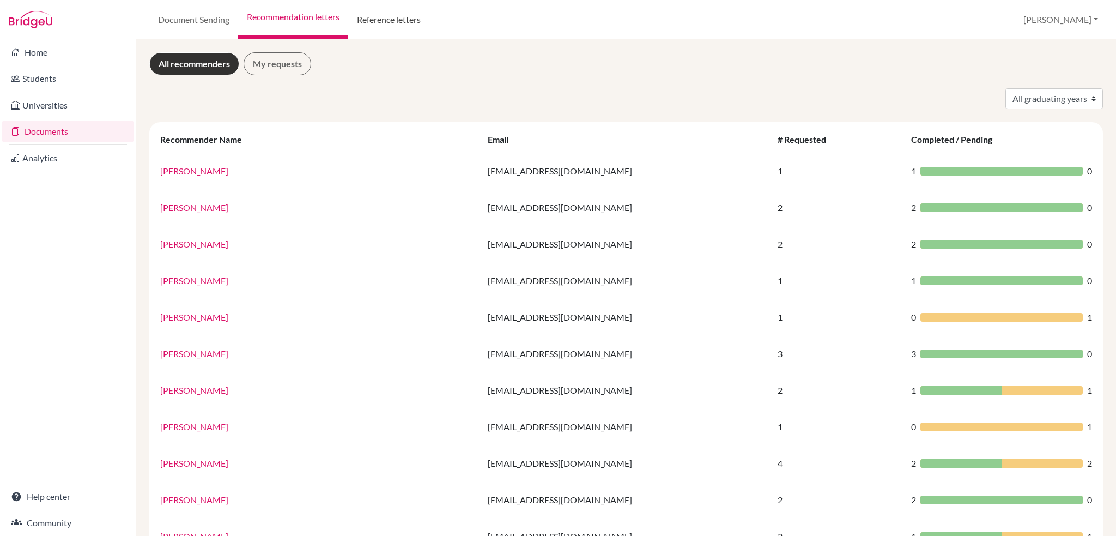
click at [378, 22] on link "Reference letters" at bounding box center [388, 19] width 81 height 39
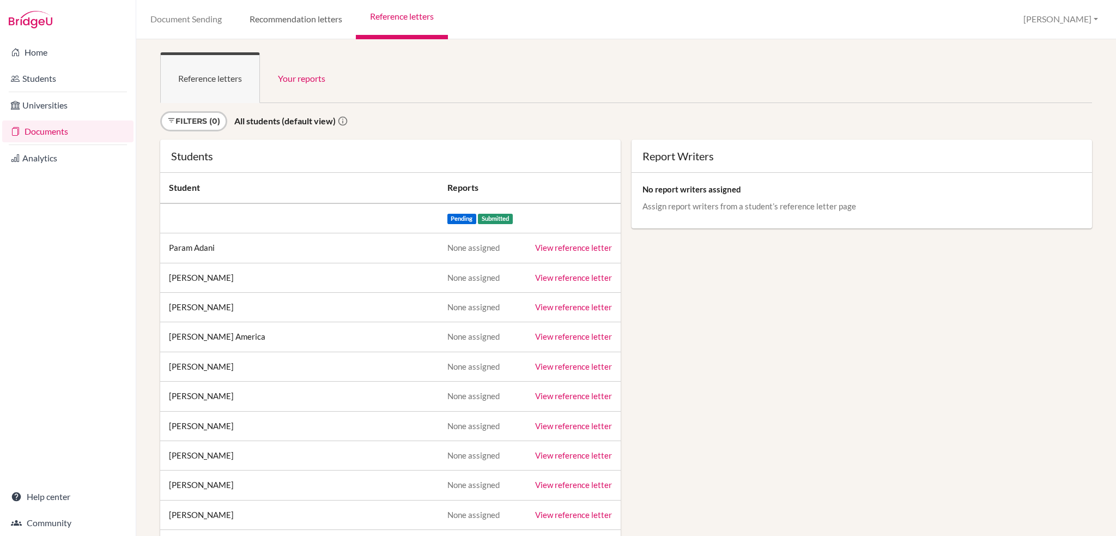
click at [299, 26] on link "Recommendation letters" at bounding box center [295, 19] width 120 height 39
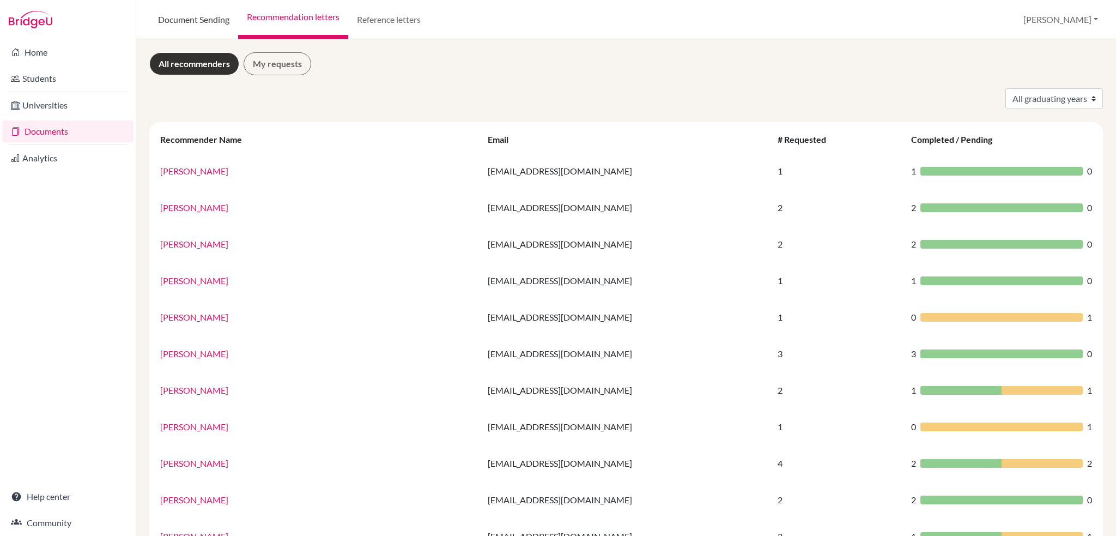
click at [204, 21] on link "Document Sending" at bounding box center [193, 19] width 89 height 39
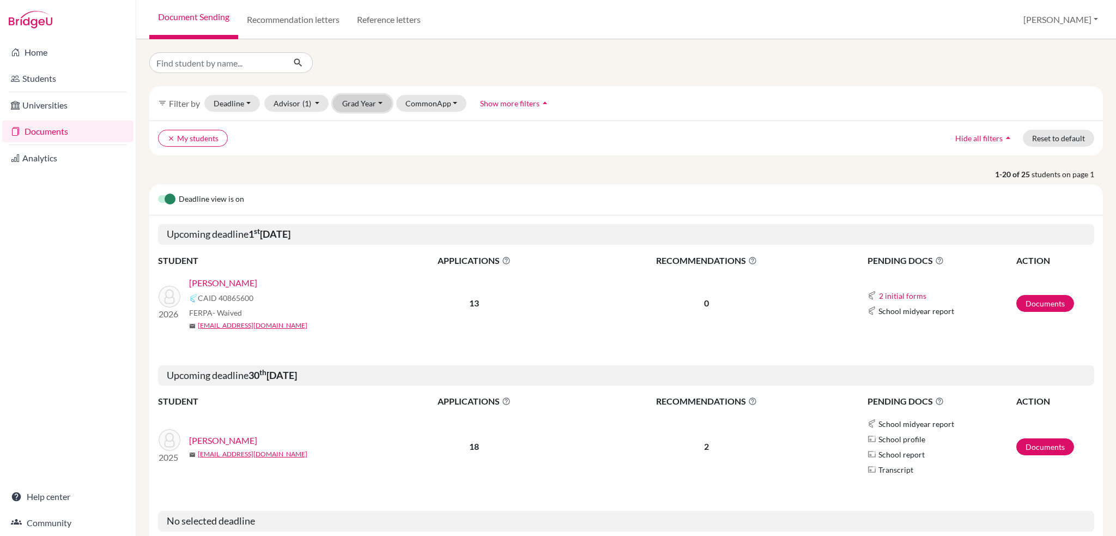
click at [373, 101] on button "Grad Year" at bounding box center [362, 103] width 59 height 17
click at [362, 130] on span "2026" at bounding box center [357, 126] width 20 height 13
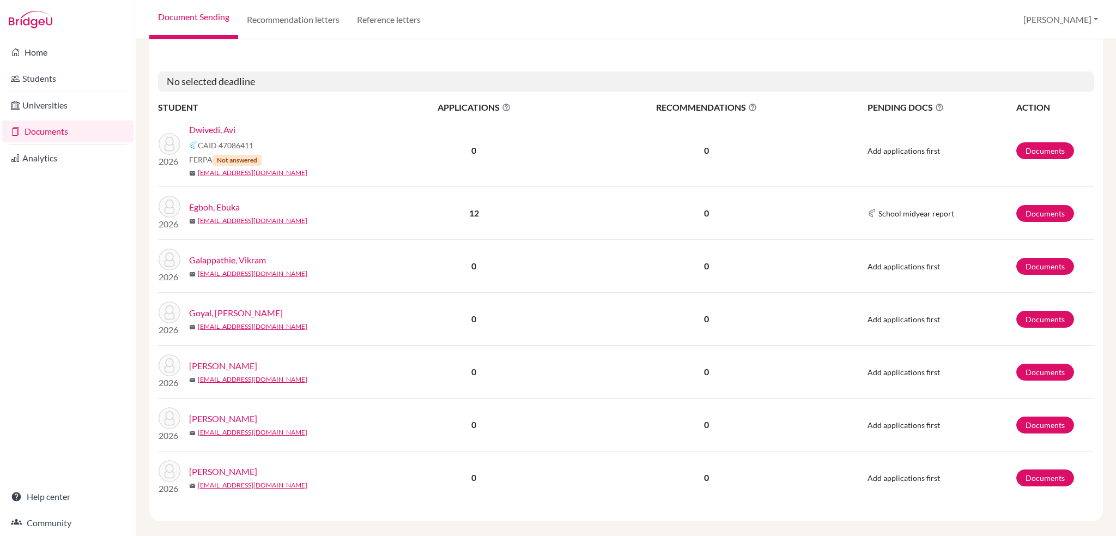
scroll to position [303, 0]
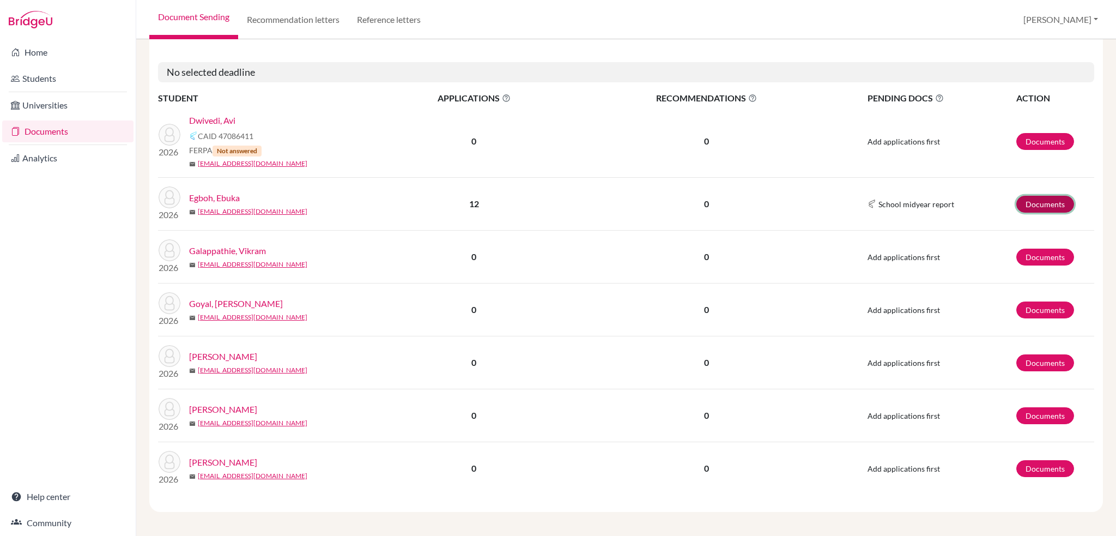
click at [1037, 204] on link "Documents" at bounding box center [1045, 204] width 58 height 17
